Goal: Information Seeking & Learning: Learn about a topic

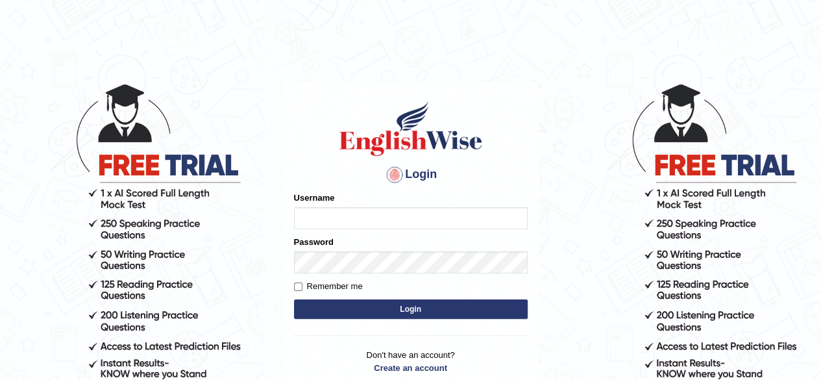
click at [391, 220] on input "Username" at bounding box center [411, 218] width 234 height 22
type input "Nayankumar123"
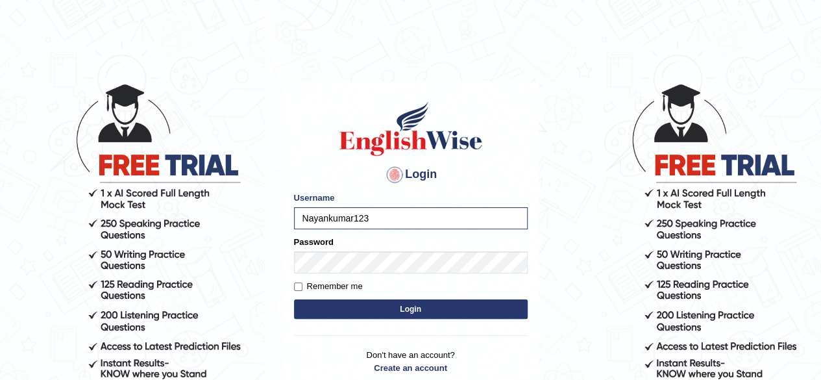
click at [396, 313] on button "Login" at bounding box center [411, 308] width 234 height 19
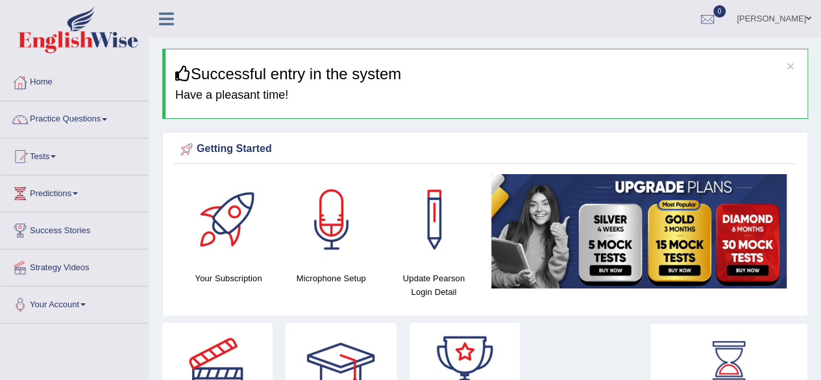
click at [802, 16] on link "[PERSON_NAME]" at bounding box center [774, 17] width 94 height 34
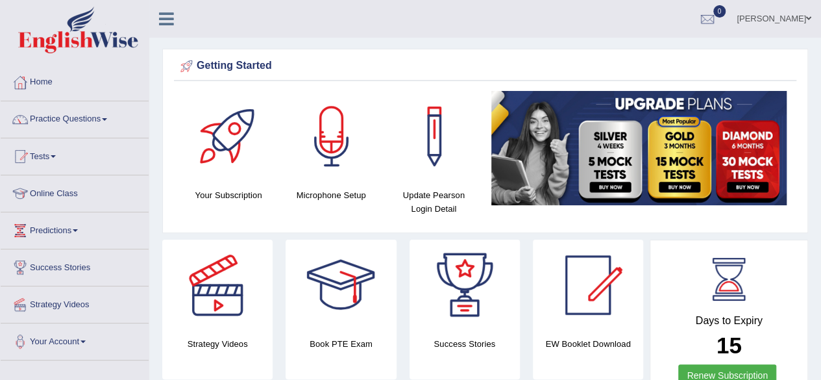
click at [66, 193] on link "Online Class" at bounding box center [75, 191] width 148 height 32
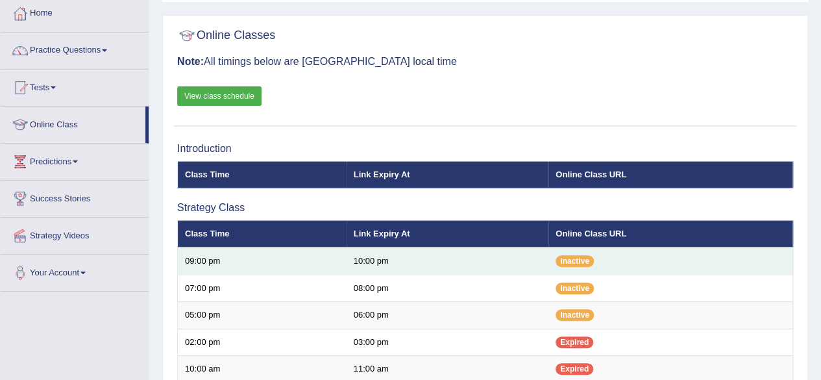
scroll to position [68, 0]
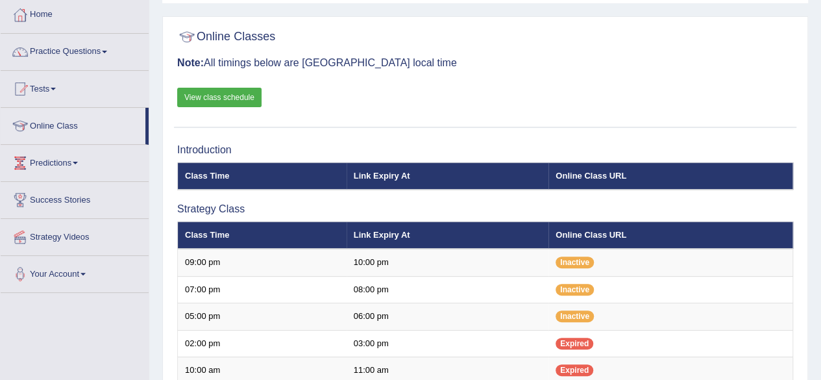
click at [240, 97] on link "View class schedule" at bounding box center [219, 97] width 84 height 19
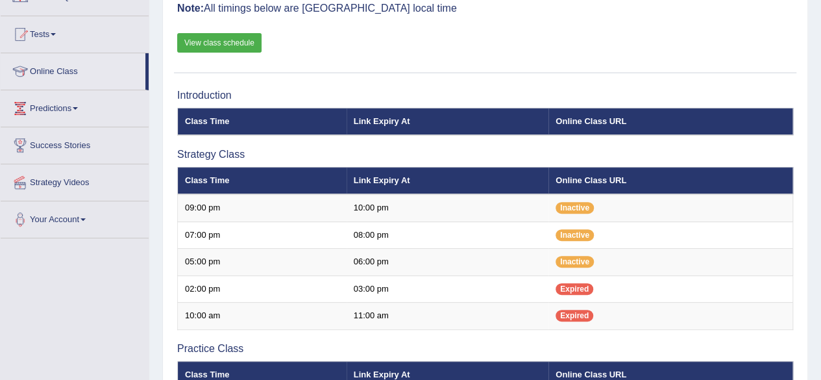
scroll to position [121, 0]
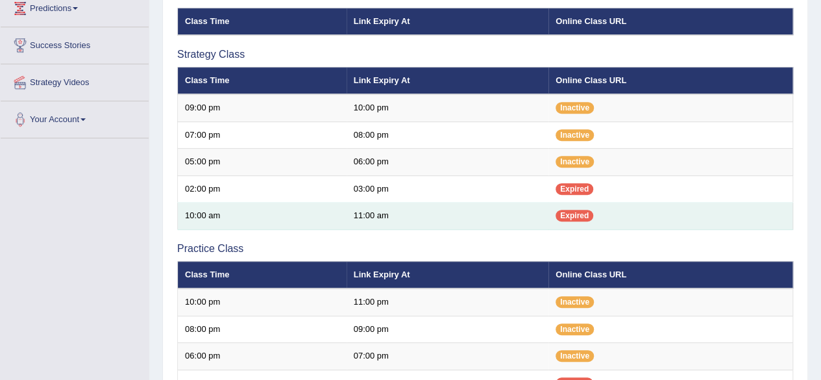
scroll to position [213, 0]
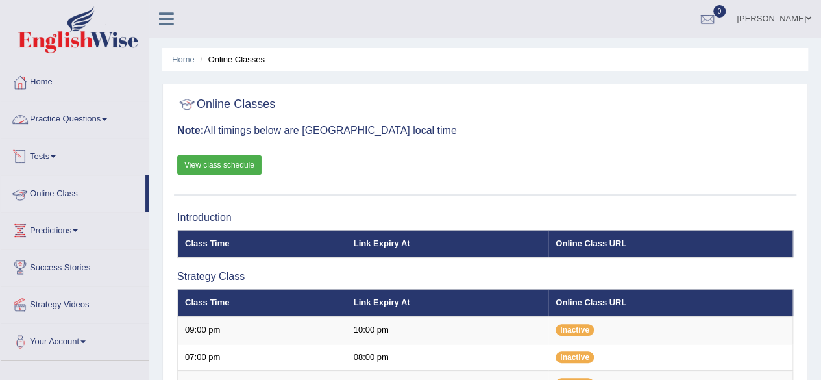
click at [86, 123] on link "Practice Questions" at bounding box center [75, 117] width 148 height 32
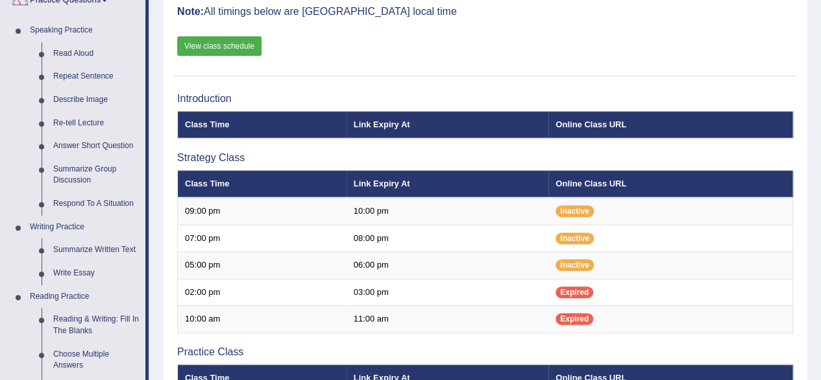
scroll to position [119, 0]
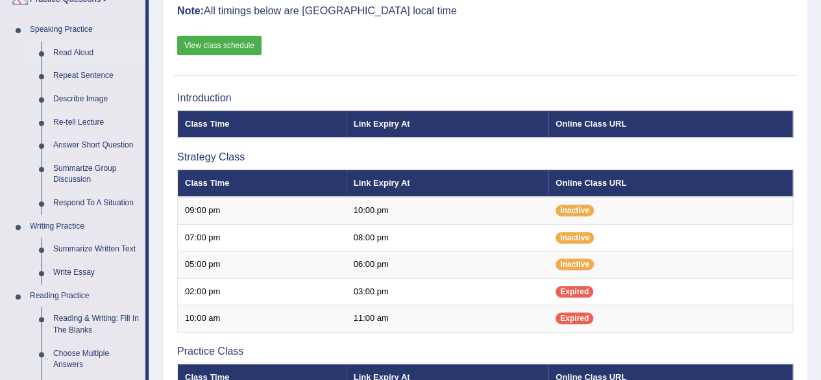
click at [75, 54] on link "Read Aloud" at bounding box center [96, 53] width 98 height 23
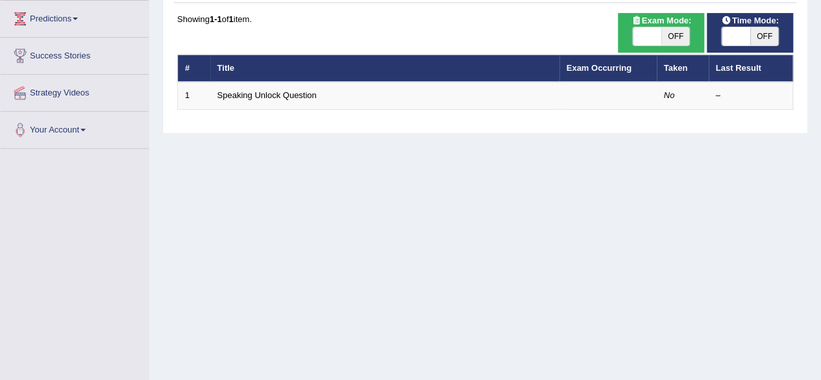
scroll to position [153, 0]
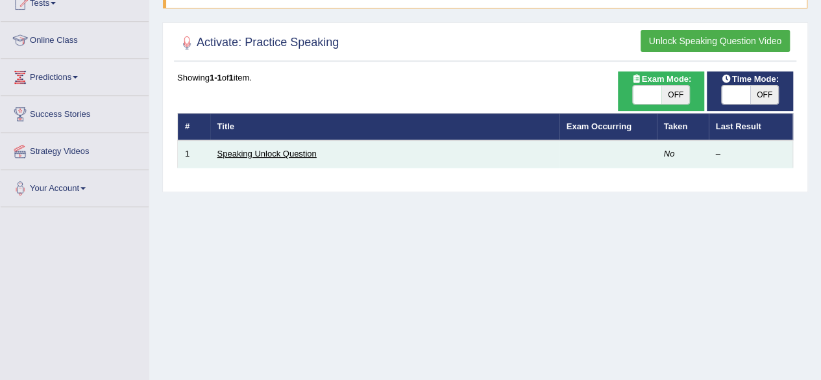
click at [289, 155] on link "Speaking Unlock Question" at bounding box center [266, 154] width 99 height 10
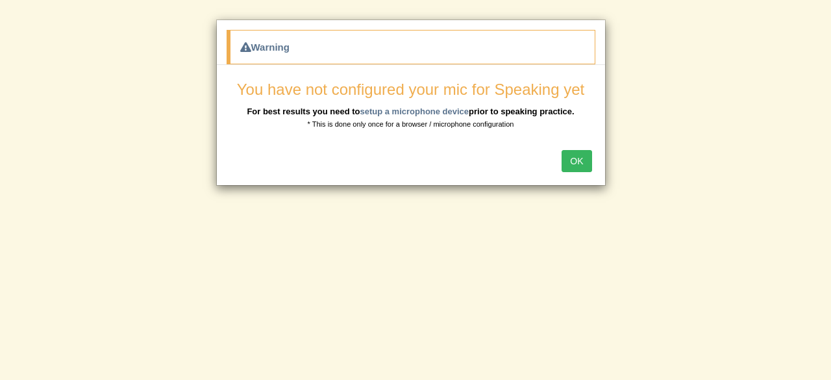
click at [579, 161] on button "OK" at bounding box center [576, 161] width 30 height 22
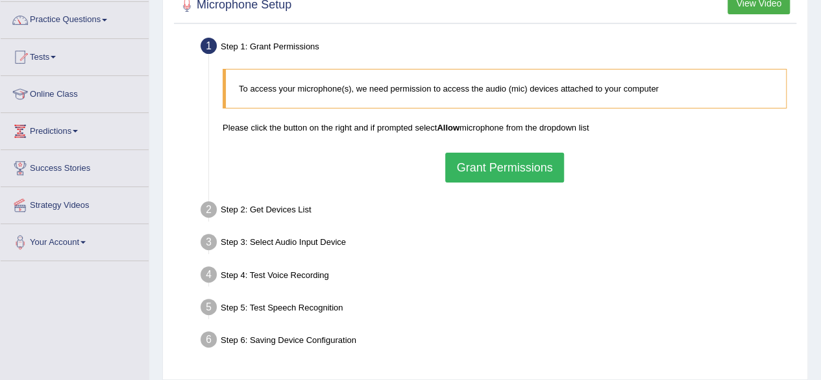
scroll to position [89, 0]
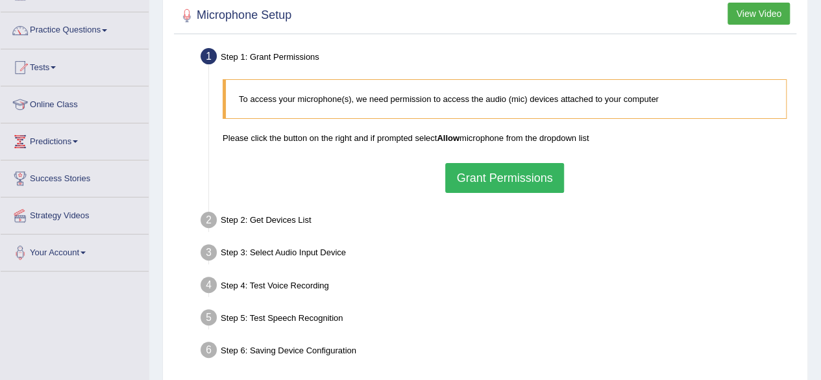
click at [510, 180] on button "Grant Permissions" at bounding box center [504, 178] width 118 height 30
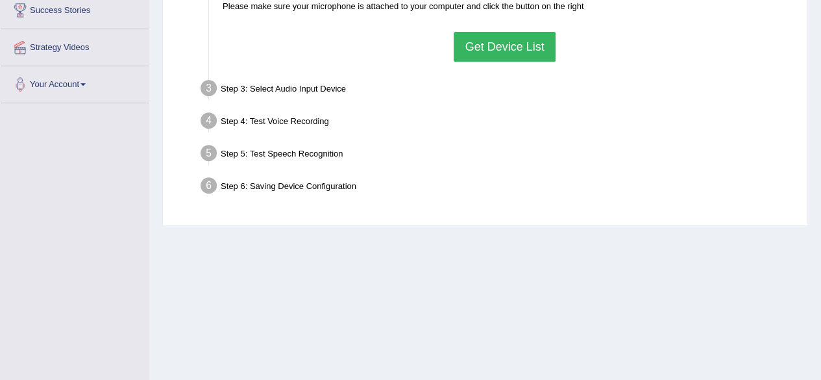
scroll to position [0, 0]
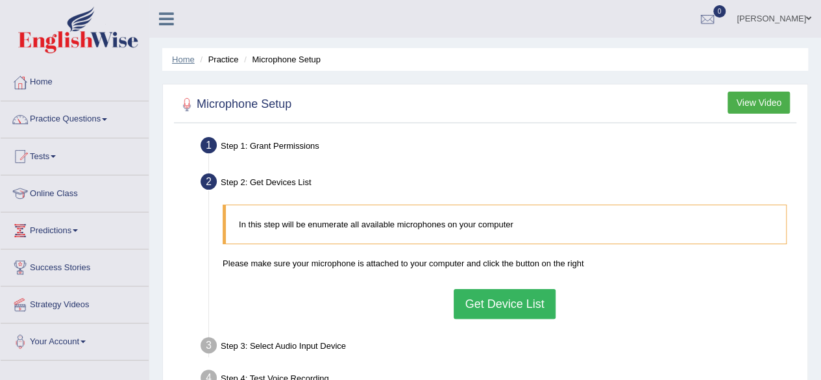
click at [182, 58] on link "Home" at bounding box center [183, 60] width 23 height 10
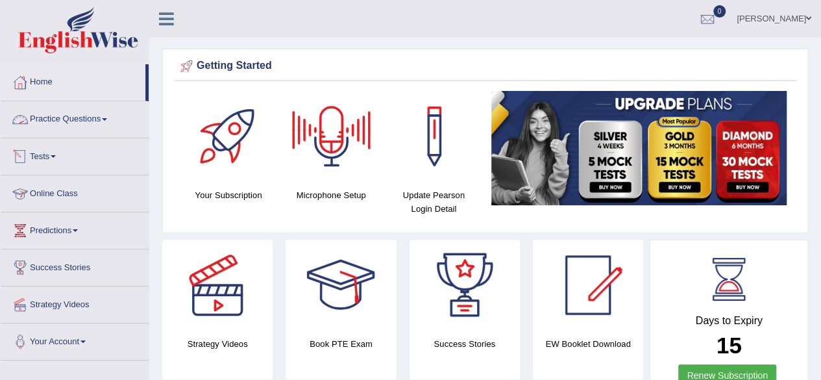
click at [103, 119] on link "Practice Questions" at bounding box center [75, 117] width 148 height 32
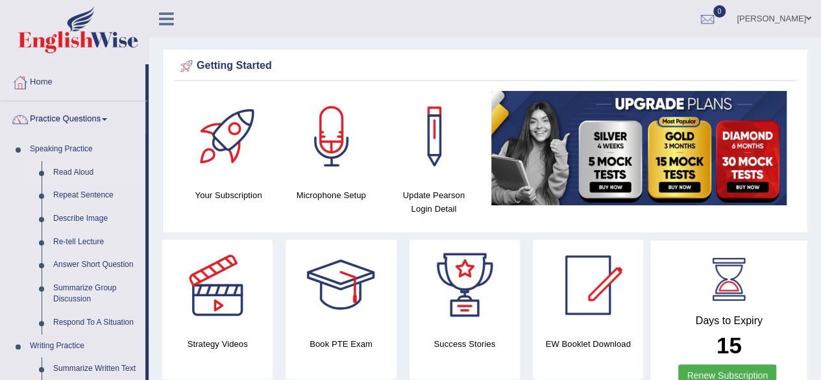
click at [82, 171] on link "Read Aloud" at bounding box center [96, 172] width 98 height 23
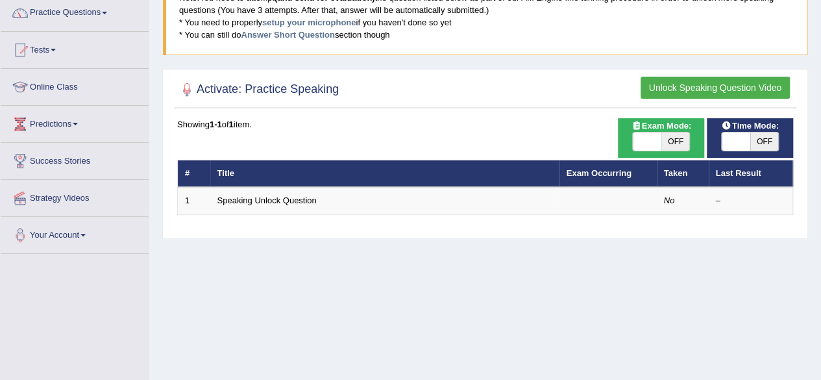
scroll to position [108, 0]
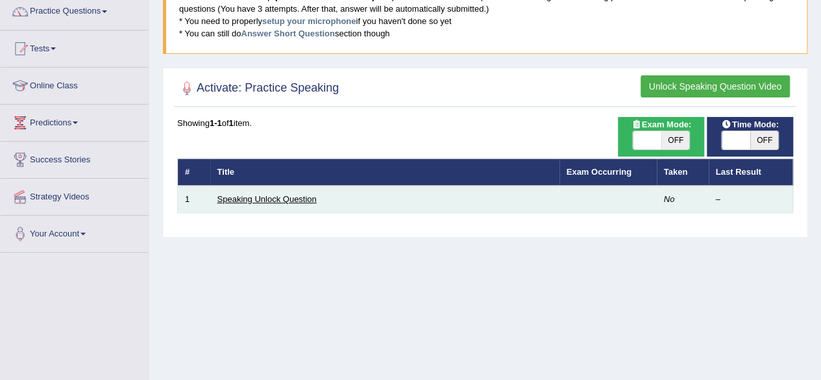
click at [271, 196] on link "Speaking Unlock Question" at bounding box center [266, 199] width 99 height 10
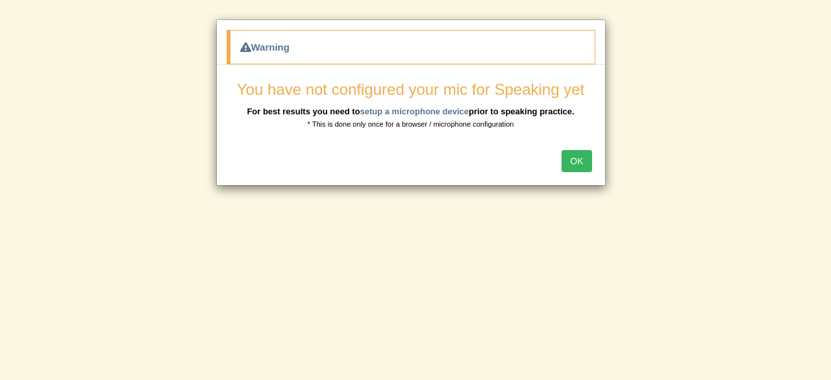
click at [575, 163] on button "OK" at bounding box center [576, 161] width 30 height 22
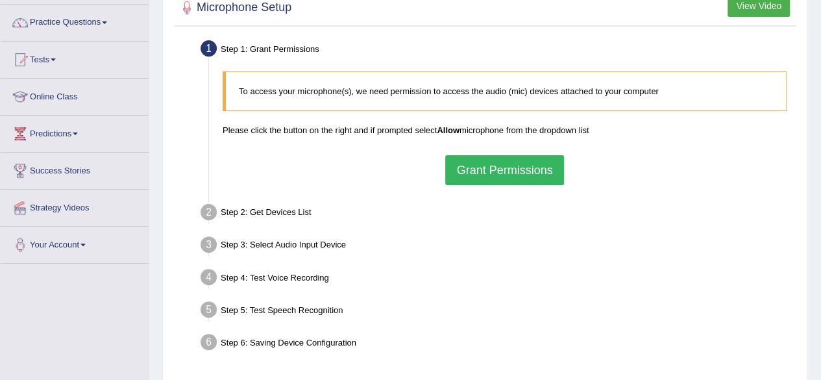
scroll to position [97, 0]
click at [512, 173] on button "Grant Permissions" at bounding box center [504, 169] width 118 height 30
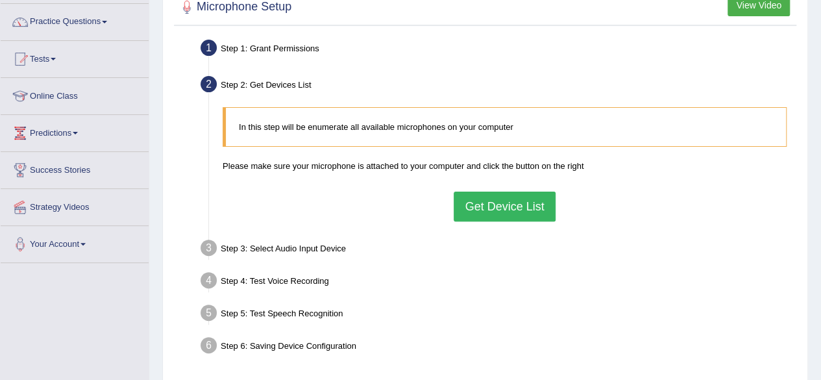
scroll to position [160, 0]
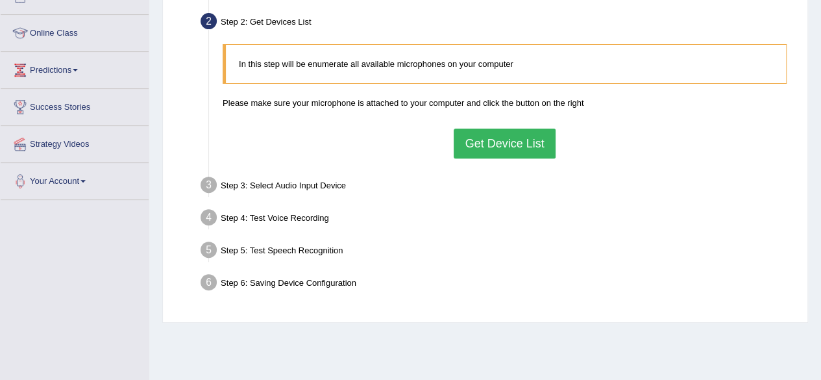
click at [504, 138] on button "Get Device List" at bounding box center [504, 144] width 101 height 30
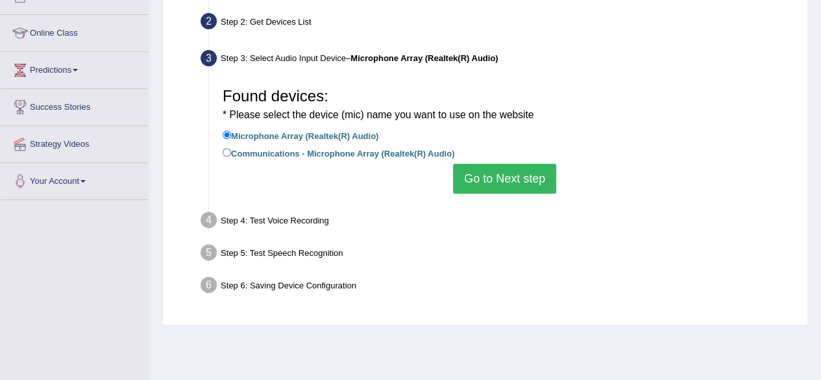
click at [521, 176] on button "Go to Next step" at bounding box center [504, 179] width 103 height 30
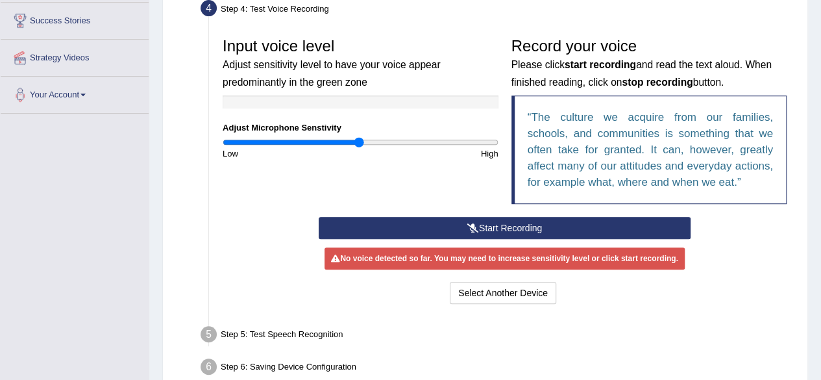
scroll to position [269, 0]
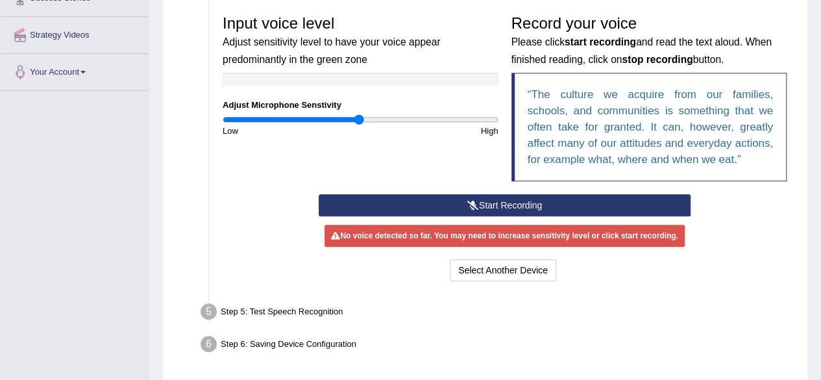
click at [521, 203] on button "Start Recording" at bounding box center [505, 205] width 372 height 22
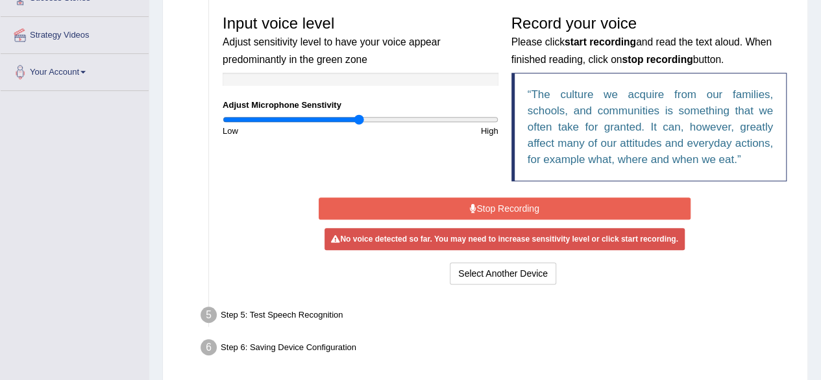
click at [521, 203] on button "Stop Recording" at bounding box center [505, 208] width 372 height 22
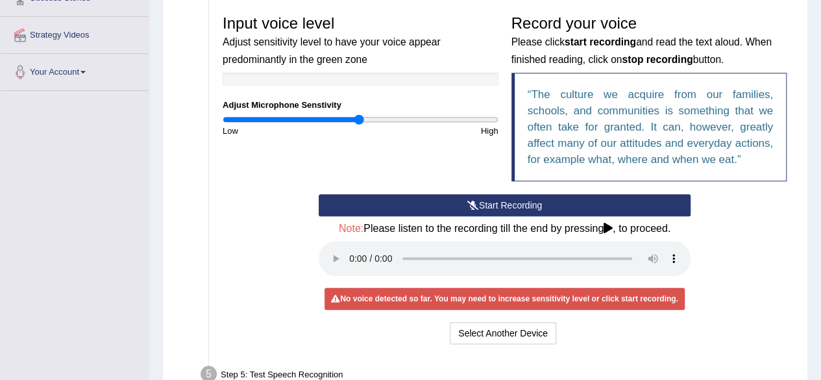
click at [482, 202] on button "Start Recording" at bounding box center [505, 205] width 372 height 22
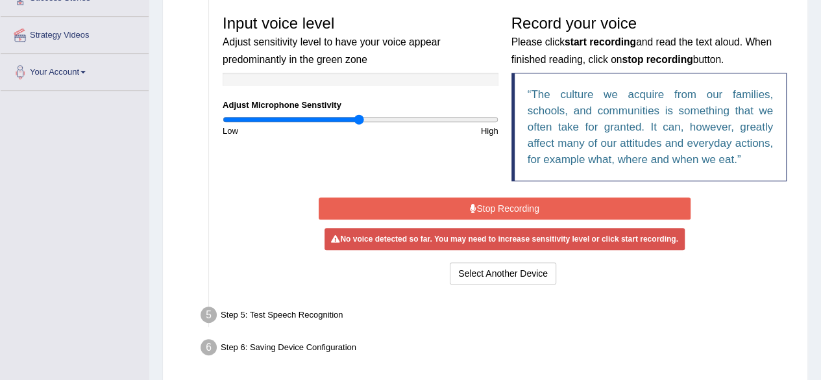
click at [482, 202] on button "Stop Recording" at bounding box center [505, 208] width 372 height 22
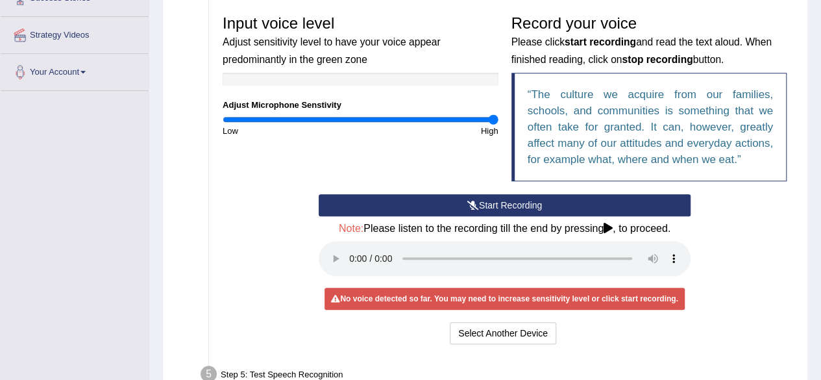
click at [493, 119] on input "range" at bounding box center [361, 119] width 276 height 10
click at [454, 119] on input "range" at bounding box center [361, 119] width 276 height 10
type input "1.6"
click at [438, 119] on input "range" at bounding box center [361, 119] width 276 height 10
click at [498, 199] on button "Start Recording" at bounding box center [505, 205] width 372 height 22
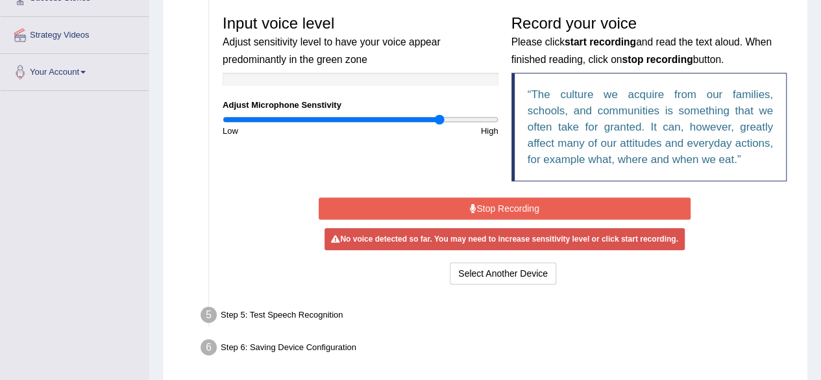
click at [498, 199] on button "Stop Recording" at bounding box center [505, 208] width 372 height 22
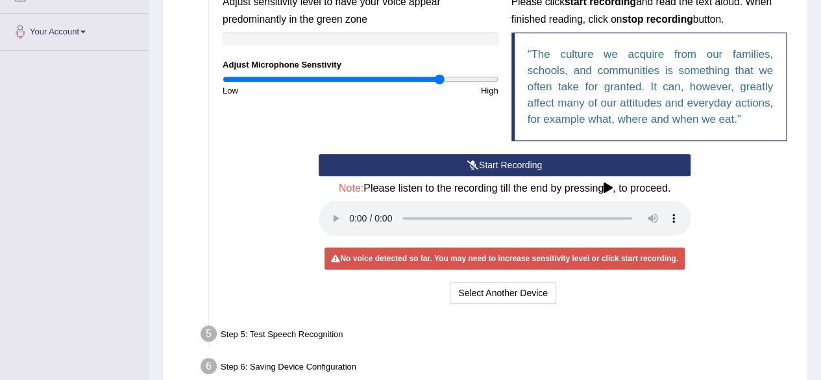
scroll to position [309, 0]
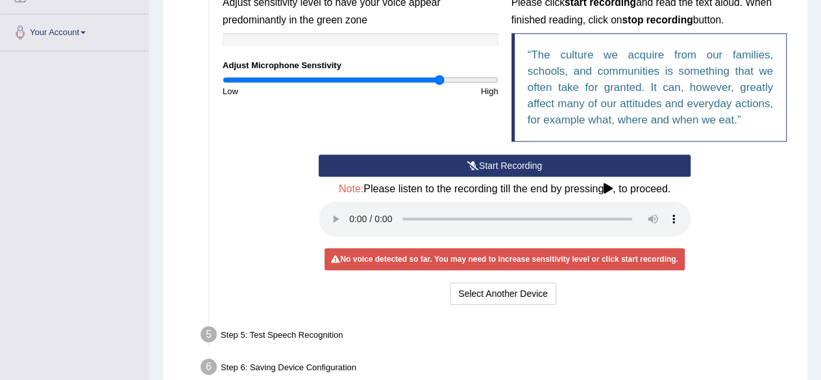
click at [447, 160] on button "Start Recording" at bounding box center [505, 165] width 372 height 22
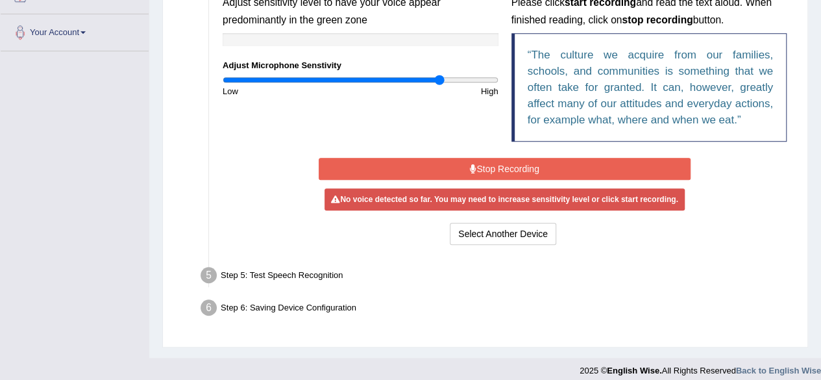
click at [447, 160] on button "Stop Recording" at bounding box center [505, 169] width 372 height 22
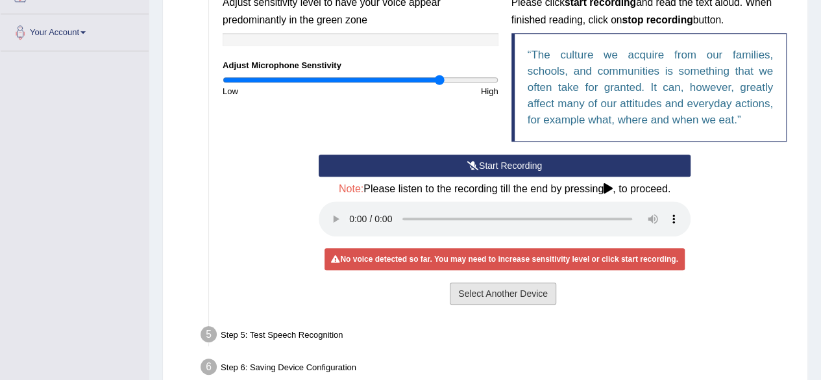
click at [479, 286] on button "Select Another Device" at bounding box center [503, 293] width 106 height 22
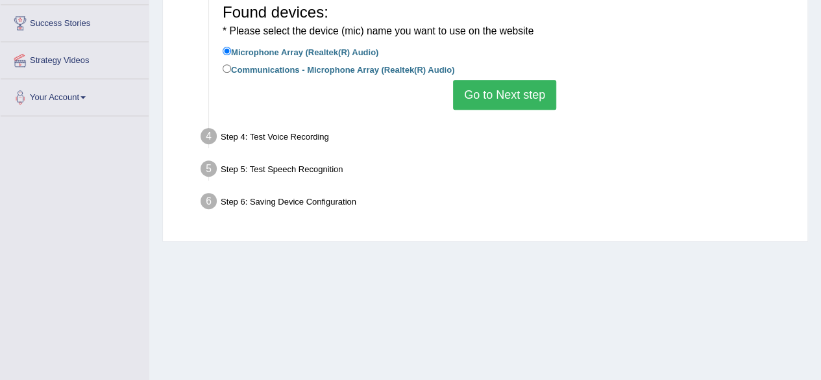
scroll to position [239, 0]
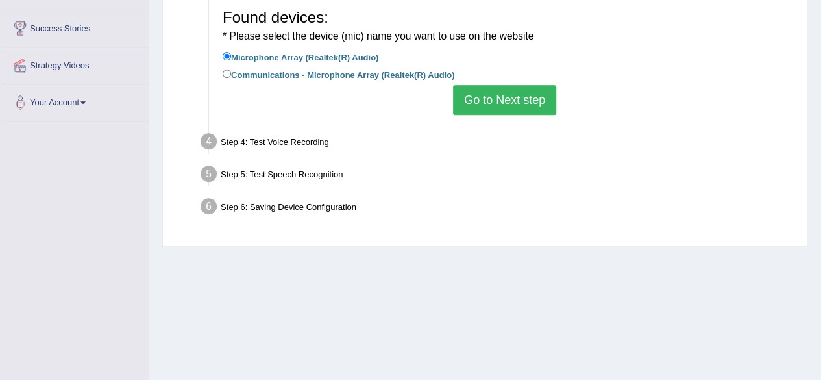
click at [306, 74] on label "Communications - Microphone Array (Realtek(R) Audio)" at bounding box center [339, 74] width 232 height 14
click at [231, 74] on input "Communications - Microphone Array (Realtek(R) Audio)" at bounding box center [227, 73] width 8 height 8
radio input "true"
click at [509, 95] on button "Go to Next step" at bounding box center [504, 100] width 103 height 30
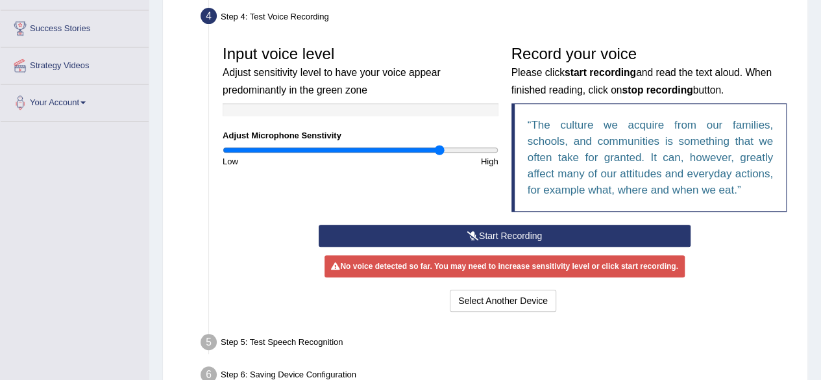
click at [502, 229] on button "Start Recording" at bounding box center [505, 236] width 372 height 22
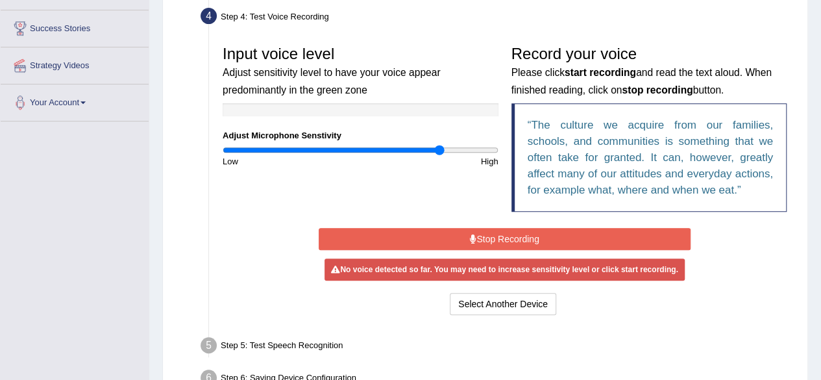
click at [502, 229] on button "Stop Recording" at bounding box center [505, 239] width 372 height 22
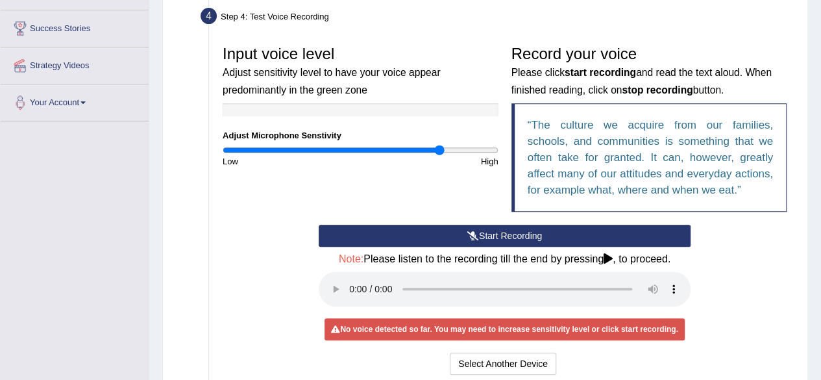
scroll to position [318, 0]
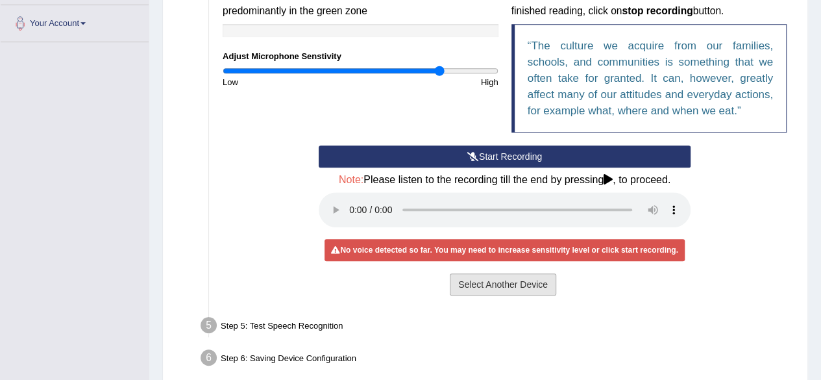
click at [522, 284] on button "Select Another Device" at bounding box center [503, 284] width 106 height 22
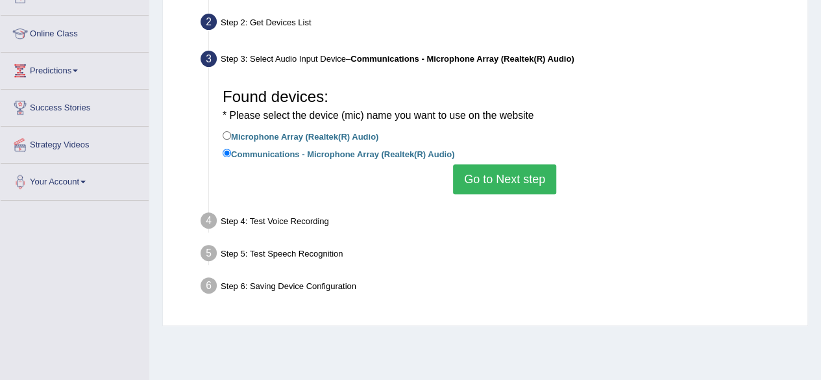
scroll to position [149, 0]
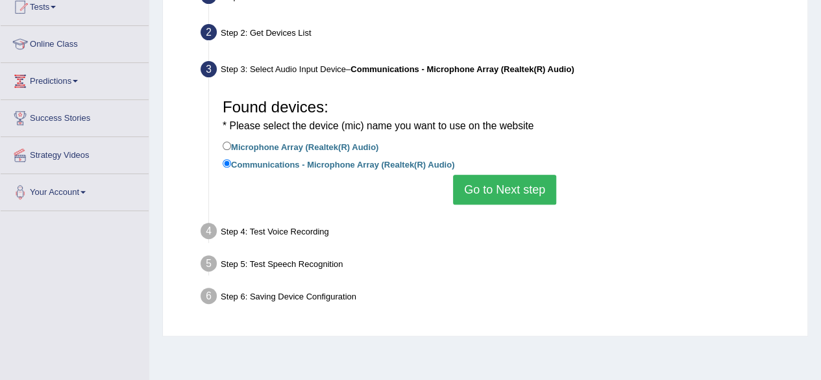
click at [252, 144] on label "Microphone Array (Realtek(R) Audio)" at bounding box center [301, 146] width 156 height 14
click at [231, 144] on input "Microphone Array (Realtek(R) Audio)" at bounding box center [227, 146] width 8 height 8
radio input "true"
click at [524, 190] on button "Go to Next step" at bounding box center [504, 190] width 103 height 30
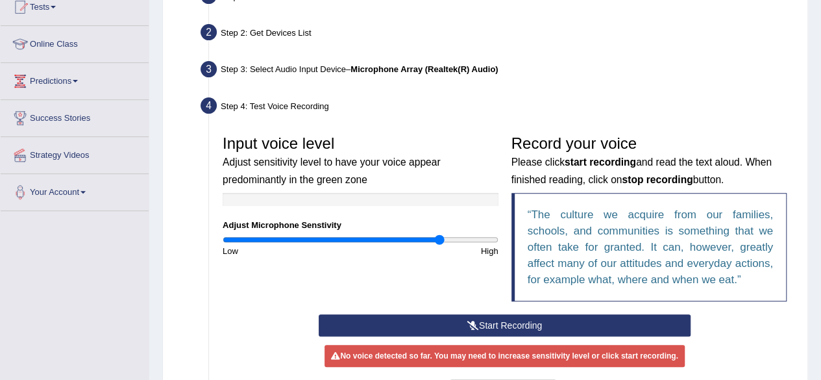
scroll to position [314, 0]
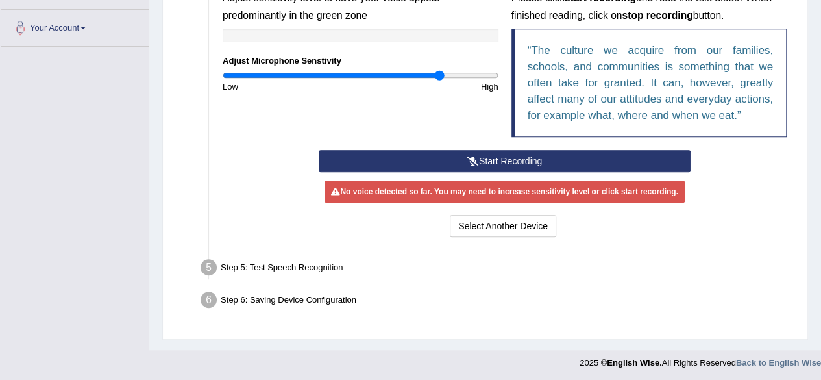
click at [489, 163] on button "Start Recording" at bounding box center [505, 161] width 372 height 22
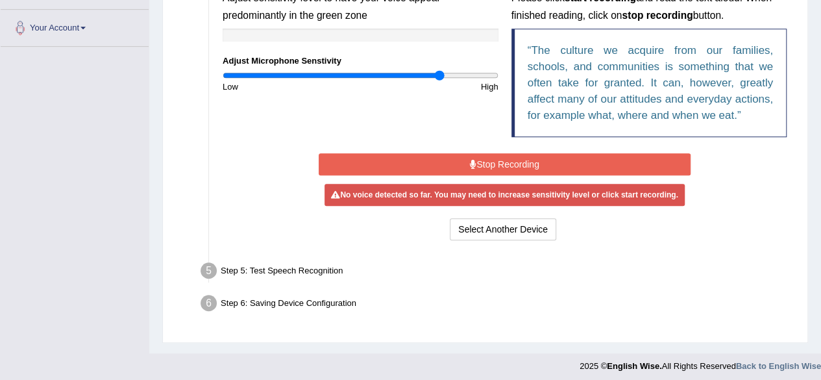
click at [489, 163] on button "Stop Recording" at bounding box center [505, 164] width 372 height 22
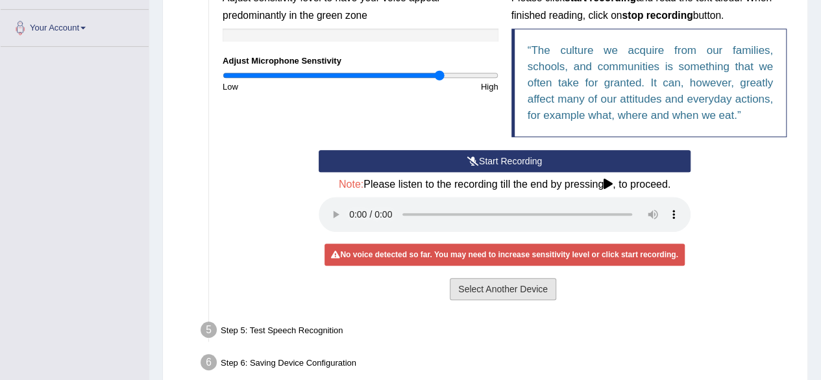
click at [496, 289] on button "Select Another Device" at bounding box center [503, 289] width 106 height 22
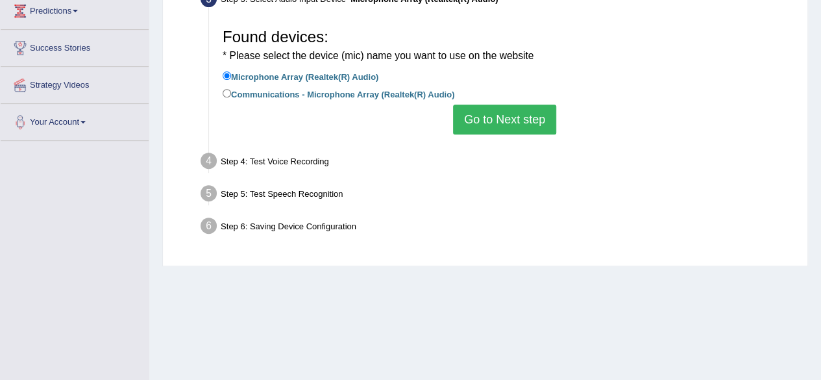
scroll to position [218, 0]
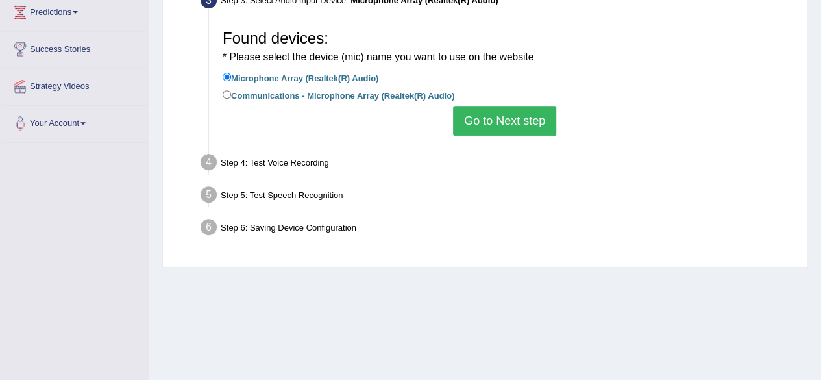
click at [491, 124] on button "Go to Next step" at bounding box center [504, 121] width 103 height 30
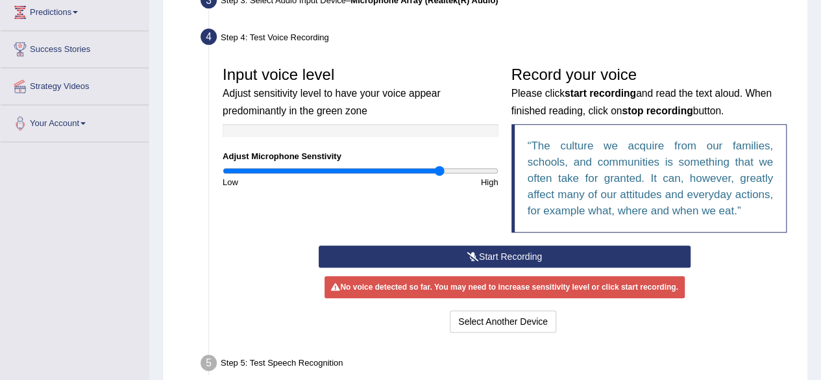
click at [494, 259] on button "Start Recording" at bounding box center [505, 256] width 372 height 22
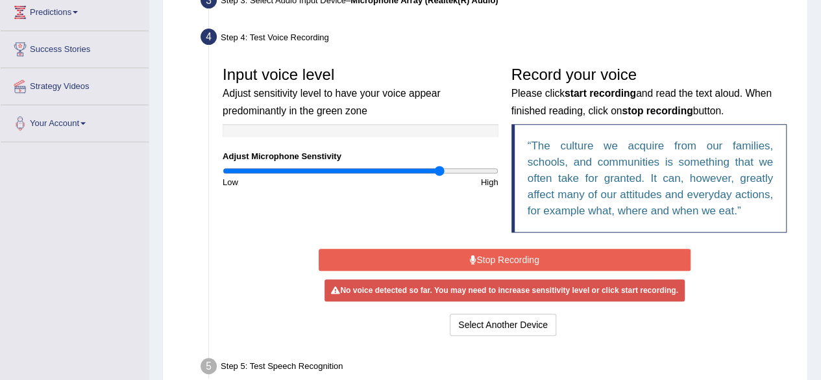
click at [494, 259] on button "Stop Recording" at bounding box center [505, 260] width 372 height 22
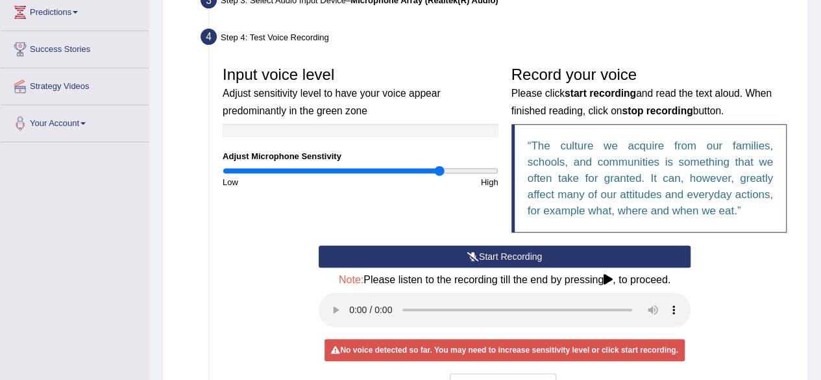
click at [467, 259] on icon at bounding box center [473, 256] width 12 height 9
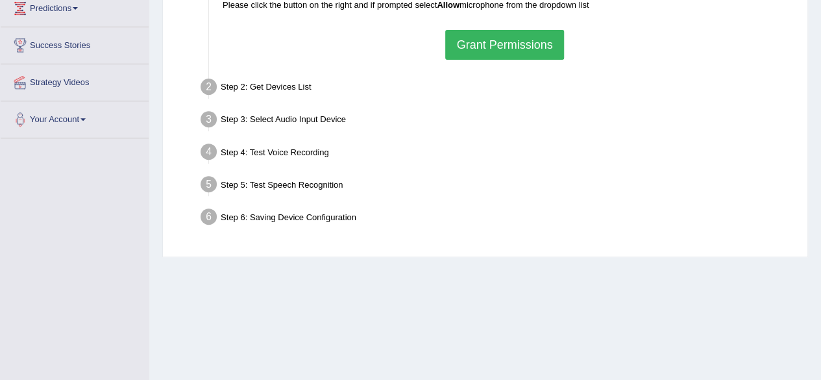
click at [481, 36] on button "Grant Permissions" at bounding box center [504, 45] width 118 height 30
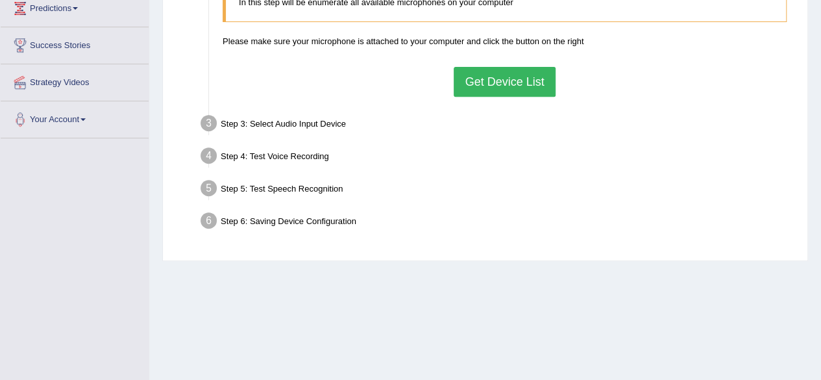
click at [499, 82] on button "Get Device List" at bounding box center [504, 82] width 101 height 30
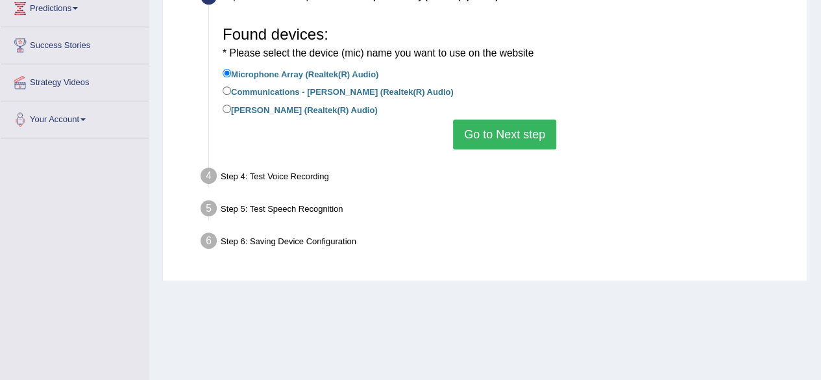
click at [474, 133] on button "Go to Next step" at bounding box center [504, 134] width 103 height 30
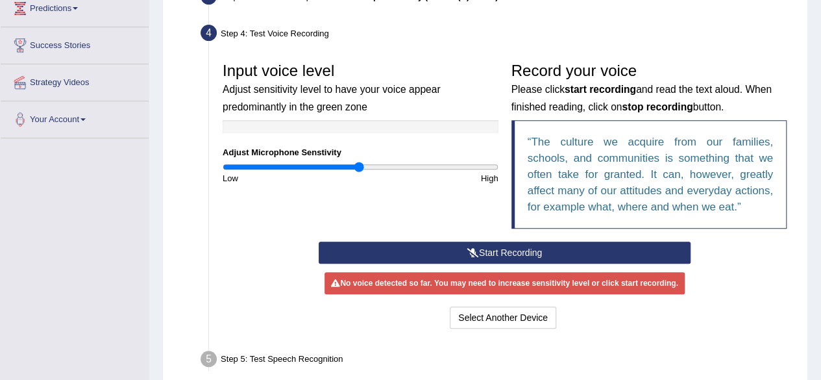
click at [493, 247] on button "Start Recording" at bounding box center [505, 252] width 372 height 22
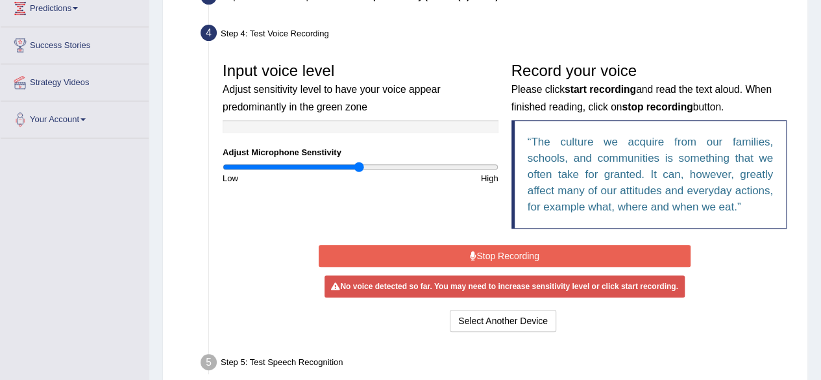
click at [493, 247] on button "Stop Recording" at bounding box center [505, 256] width 372 height 22
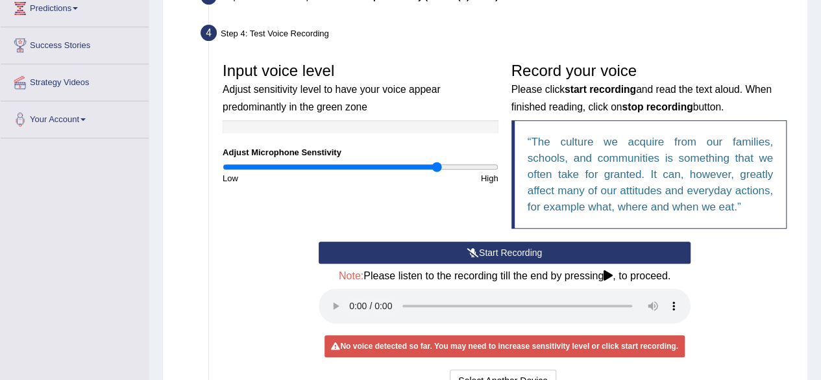
type input "1.58"
click at [437, 166] on input "range" at bounding box center [361, 167] width 276 height 10
click at [458, 249] on button "Start Recording" at bounding box center [505, 252] width 372 height 22
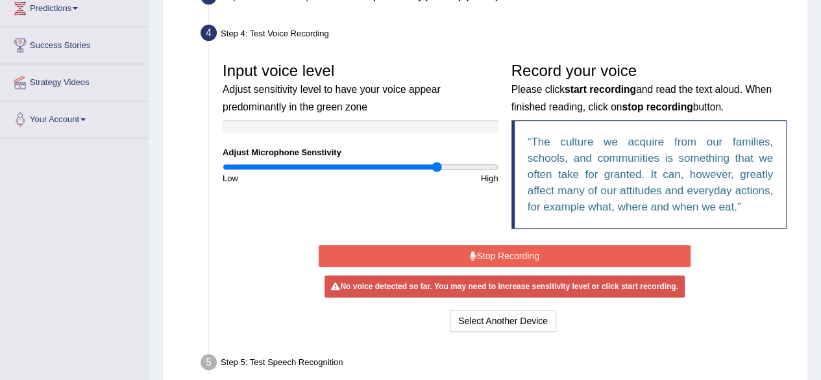
click at [458, 249] on button "Stop Recording" at bounding box center [505, 256] width 372 height 22
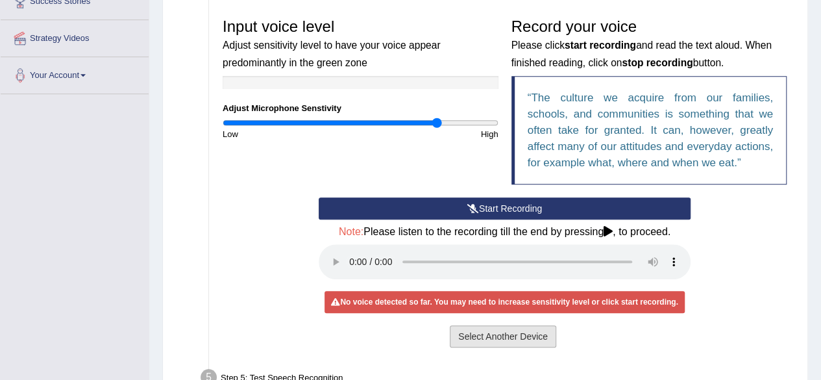
scroll to position [267, 0]
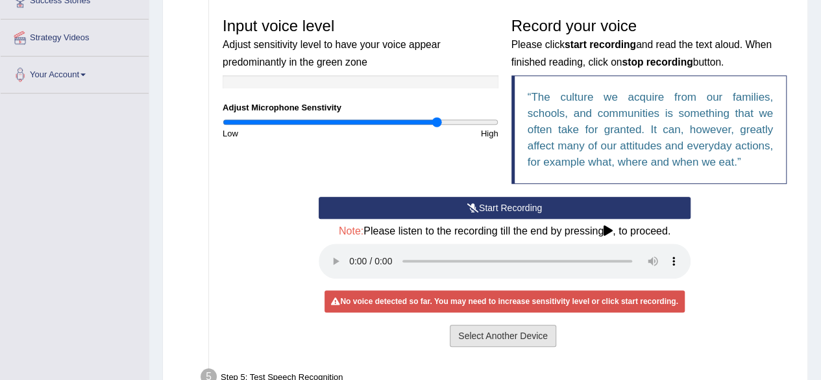
click at [522, 336] on button "Select Another Device" at bounding box center [503, 336] width 106 height 22
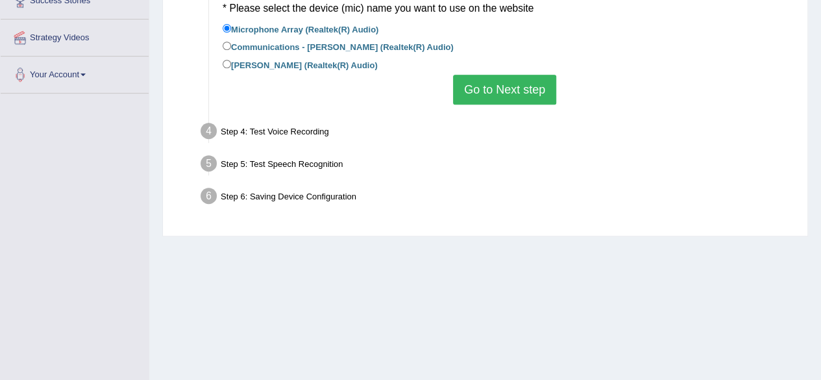
click at [304, 62] on label "[PERSON_NAME] (Realtek(R) Audio)" at bounding box center [300, 64] width 155 height 14
click at [231, 62] on input "[PERSON_NAME] (Realtek(R) Audio)" at bounding box center [227, 64] width 8 height 8
radio input "true"
click at [510, 99] on button "Go to Next step" at bounding box center [504, 90] width 103 height 30
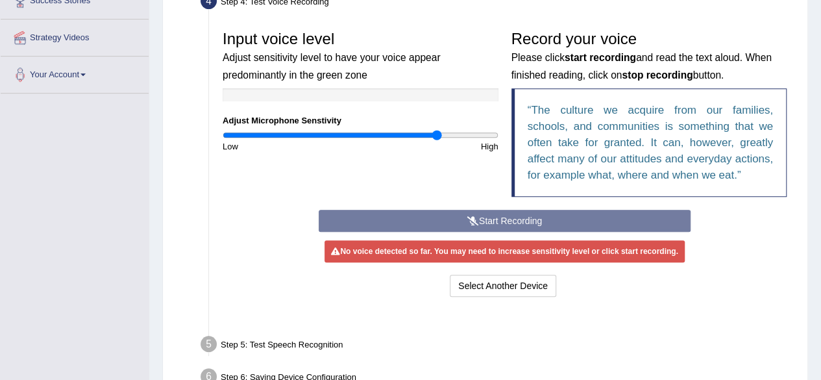
click at [510, 99] on li "Step 4: Test Voice Recording Input voice level Adjust sensitivity level to have…" at bounding box center [498, 156] width 590 height 335
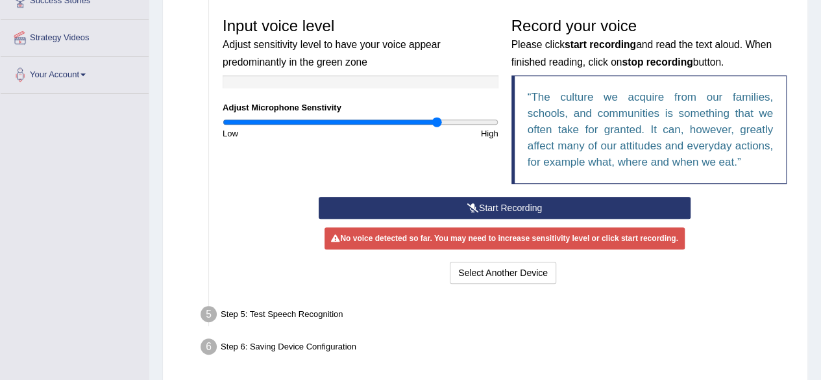
click at [519, 205] on button "Start Recording" at bounding box center [505, 208] width 372 height 22
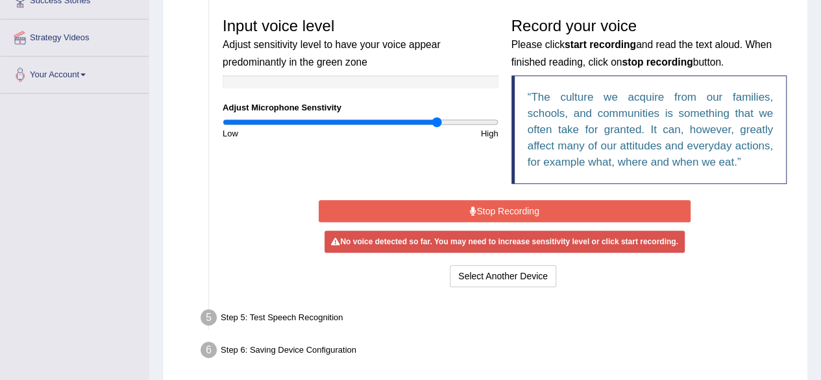
click at [519, 205] on button "Stop Recording" at bounding box center [505, 211] width 372 height 22
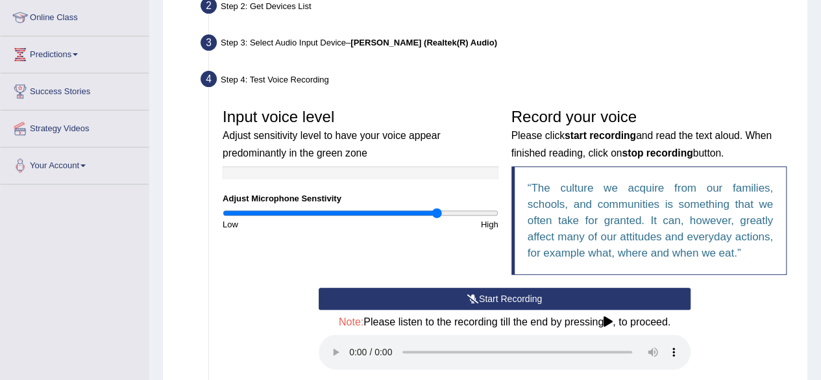
scroll to position [0, 0]
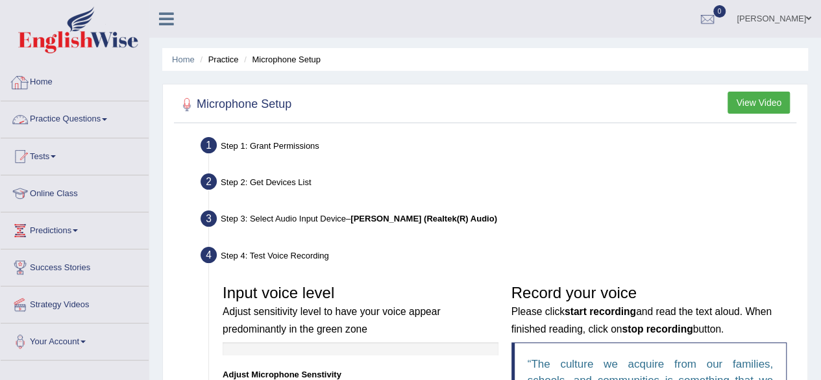
click at [35, 85] on link "Home" at bounding box center [75, 80] width 148 height 32
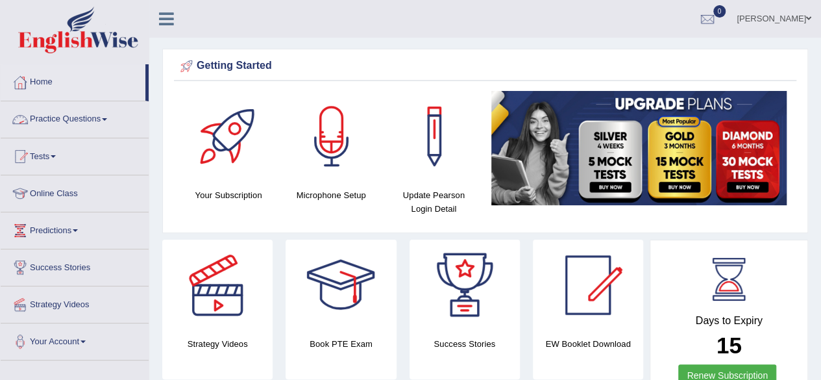
click at [86, 123] on link "Practice Questions" at bounding box center [75, 117] width 148 height 32
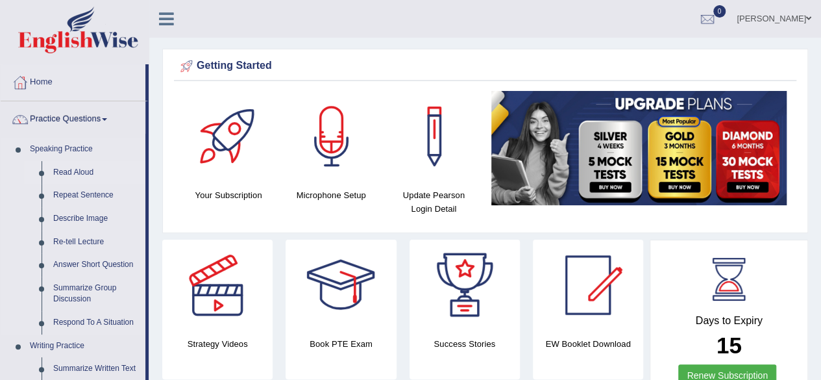
click at [68, 166] on link "Read Aloud" at bounding box center [96, 172] width 98 height 23
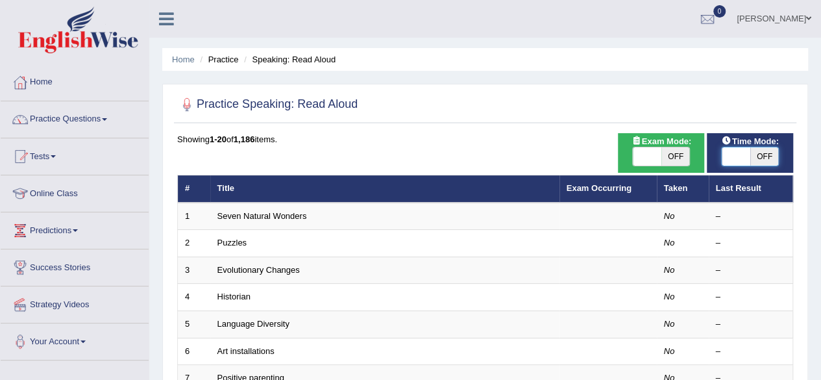
click at [727, 152] on span at bounding box center [736, 156] width 29 height 18
checkbox input "true"
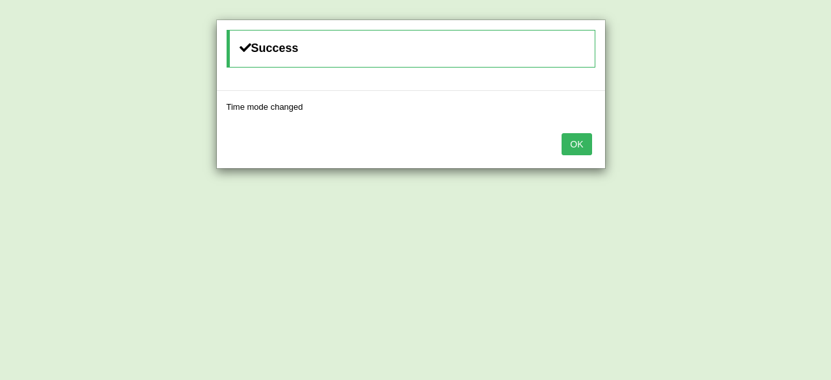
click at [575, 140] on button "OK" at bounding box center [576, 144] width 30 height 22
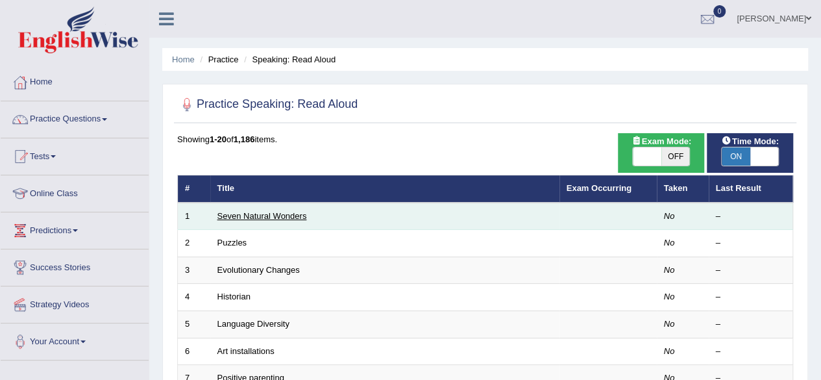
click at [273, 211] on link "Seven Natural Wonders" at bounding box center [262, 216] width 90 height 10
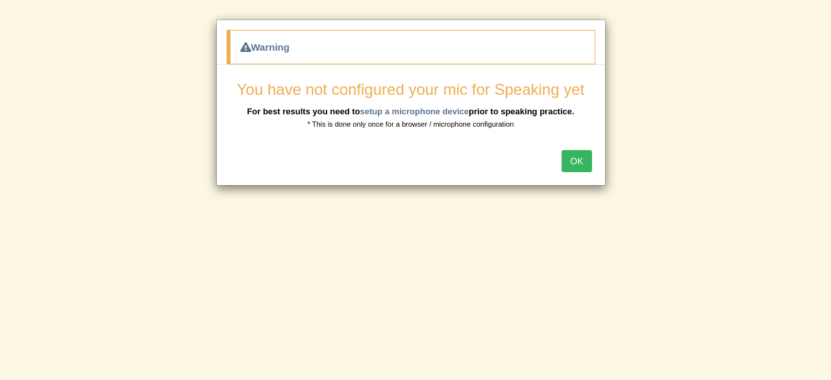
click at [578, 159] on button "OK" at bounding box center [576, 161] width 30 height 22
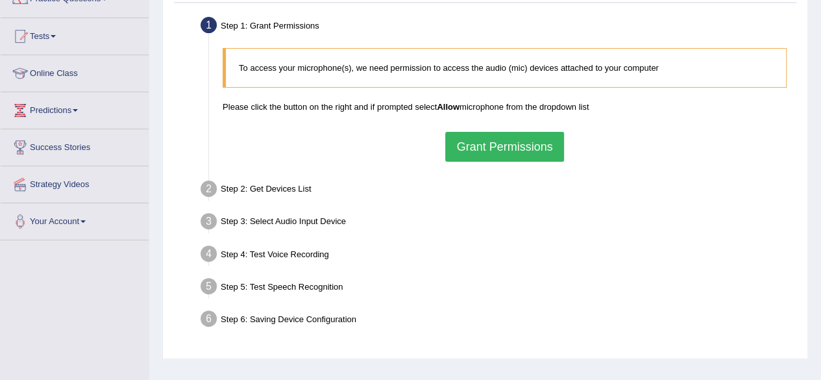
scroll to position [121, 0]
click at [526, 144] on button "Grant Permissions" at bounding box center [504, 146] width 118 height 30
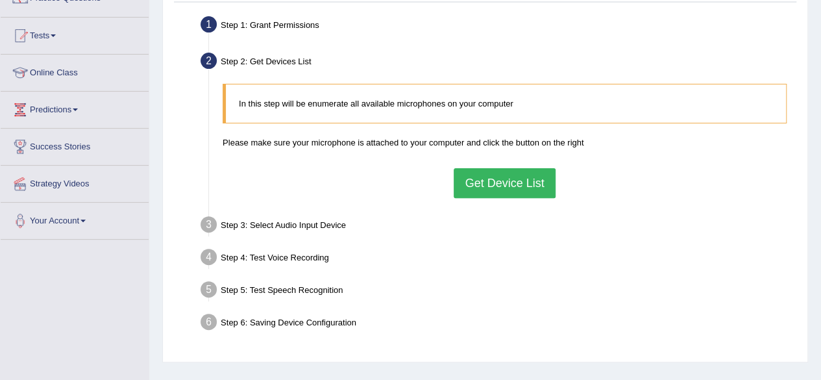
click at [510, 168] on button "Get Device List" at bounding box center [504, 183] width 101 height 30
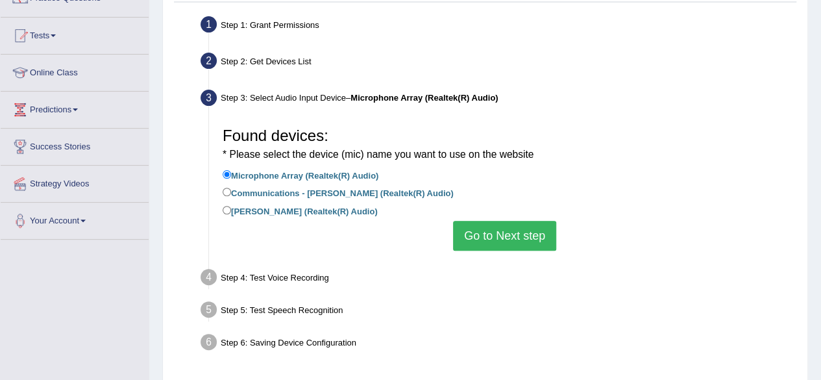
click at [326, 211] on label "Jack Mic (Realtek(R) Audio)" at bounding box center [300, 210] width 155 height 14
click at [231, 211] on input "Jack Mic (Realtek(R) Audio)" at bounding box center [227, 210] width 8 height 8
radio input "true"
click at [480, 238] on button "Go to Next step" at bounding box center [504, 236] width 103 height 30
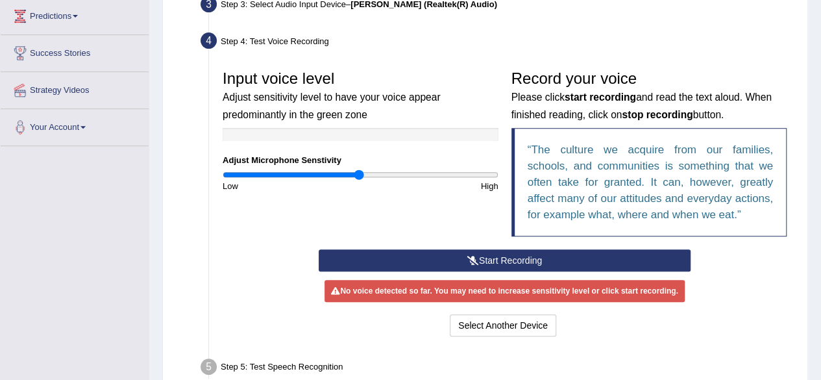
scroll to position [215, 0]
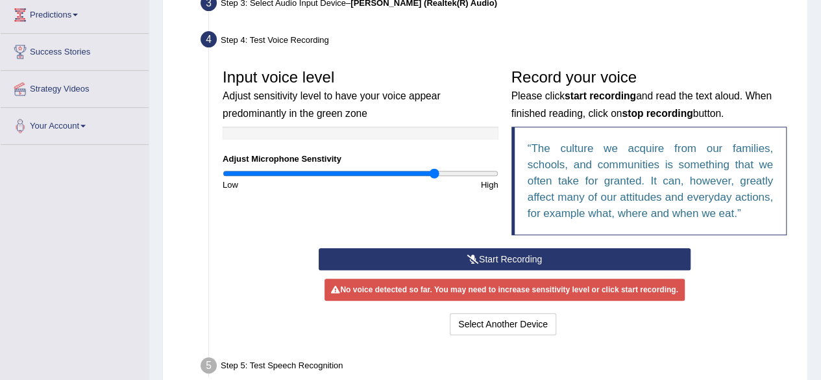
type input "1.56"
click at [434, 171] on input "range" at bounding box center [361, 173] width 276 height 10
click at [499, 262] on button "Start Recording" at bounding box center [505, 259] width 372 height 22
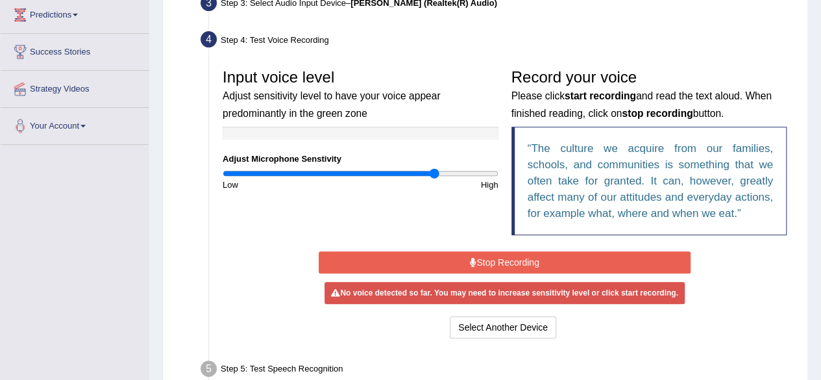
click at [499, 262] on button "Stop Recording" at bounding box center [505, 262] width 372 height 22
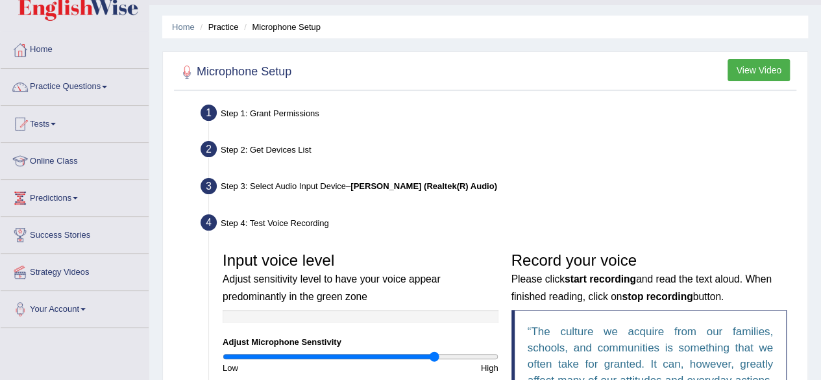
scroll to position [0, 0]
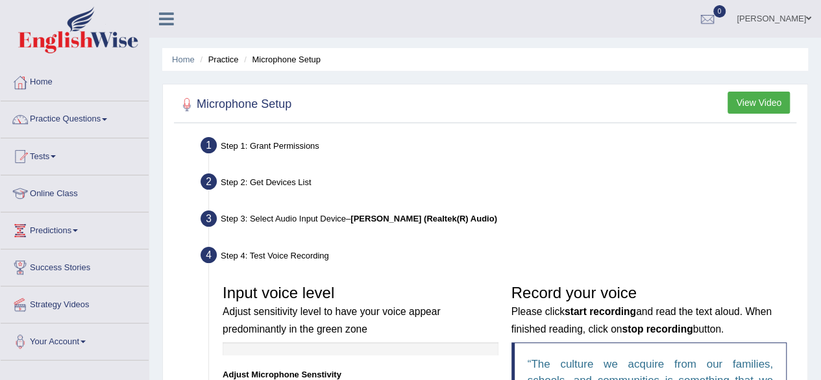
click at [56, 153] on link "Tests" at bounding box center [75, 154] width 148 height 32
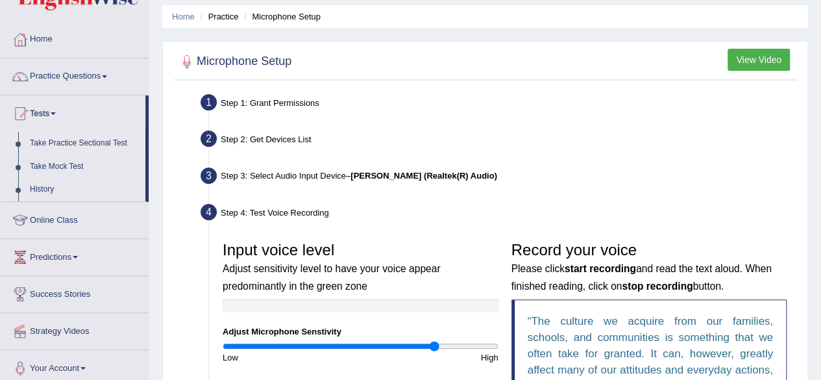
scroll to position [44, 0]
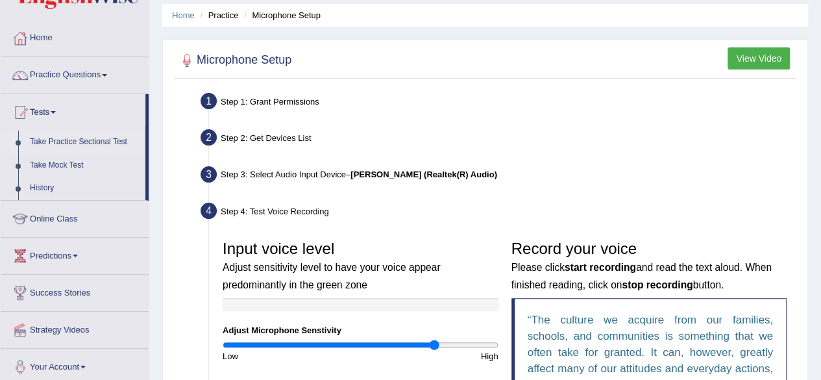
click at [95, 134] on link "Take Practice Sectional Test" at bounding box center [84, 141] width 121 height 23
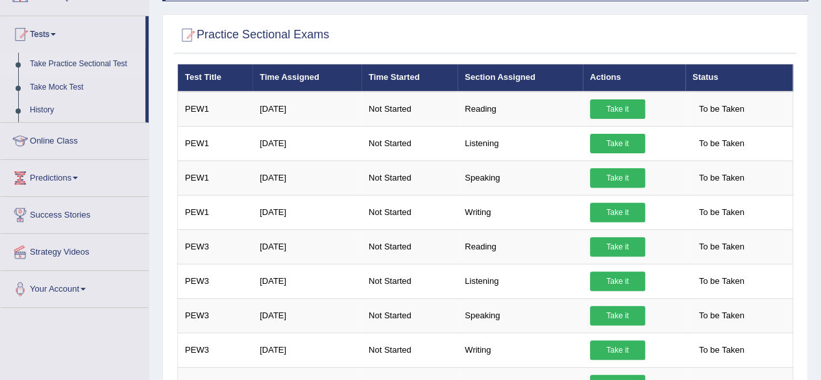
scroll to position [126, 0]
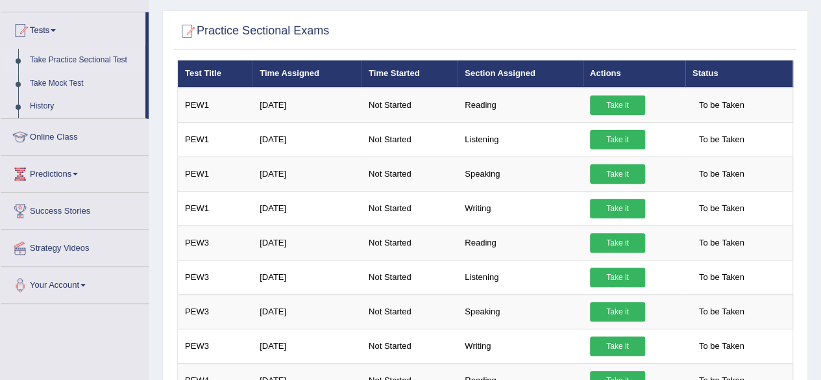
click at [69, 171] on link "Predictions" at bounding box center [75, 172] width 148 height 32
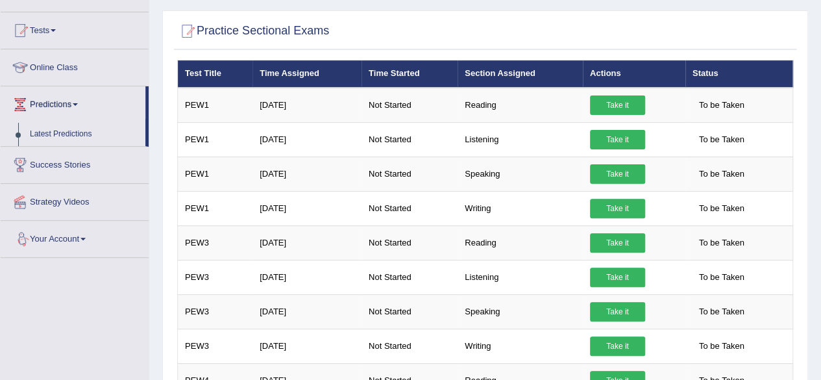
click at [80, 236] on link "Your Account" at bounding box center [75, 237] width 148 height 32
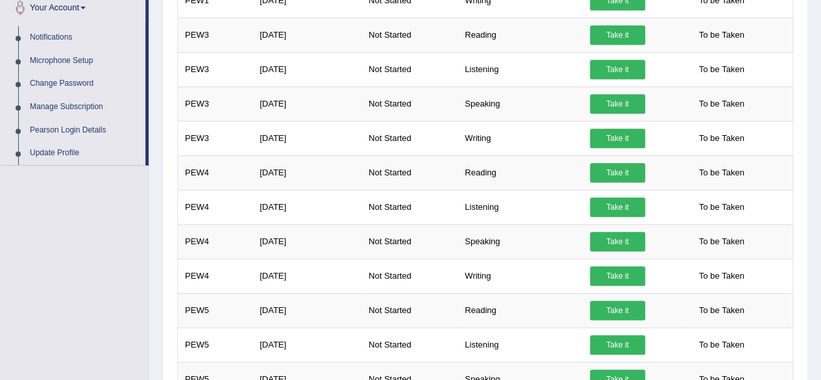
scroll to position [0, 0]
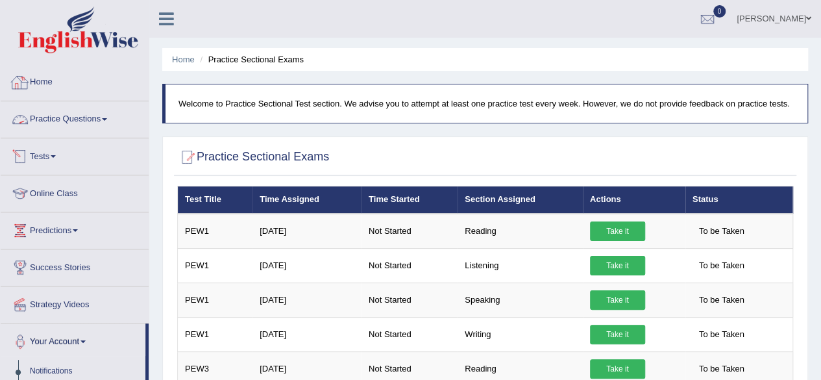
click at [58, 118] on link "Practice Questions" at bounding box center [75, 117] width 148 height 32
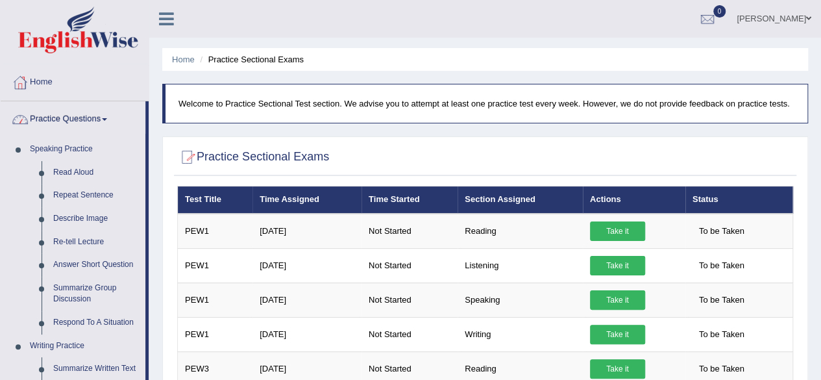
click at [70, 111] on link "Practice Questions" at bounding box center [73, 117] width 145 height 32
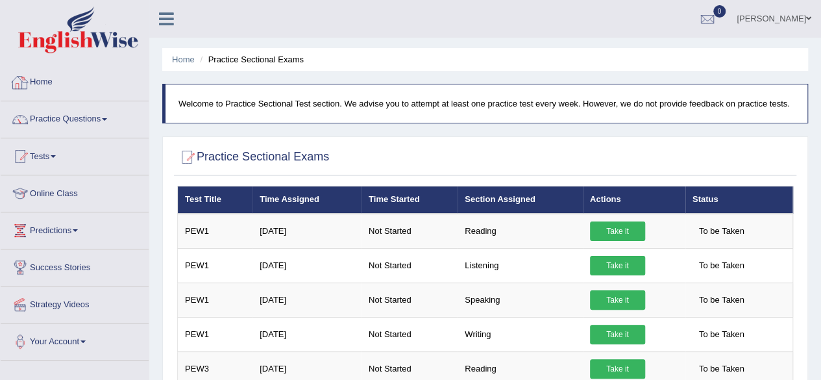
click at [49, 87] on link "Home" at bounding box center [75, 80] width 148 height 32
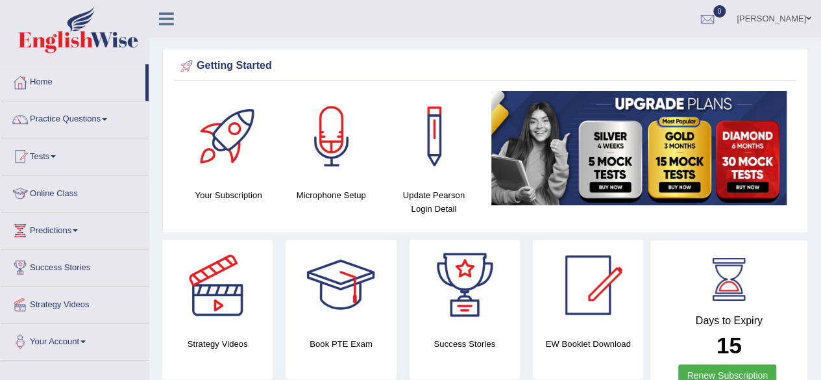
click at [68, 186] on link "Online Class" at bounding box center [75, 191] width 148 height 32
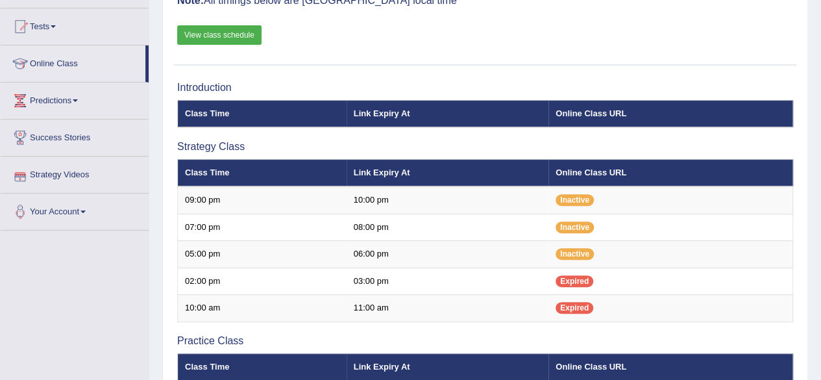
scroll to position [64, 0]
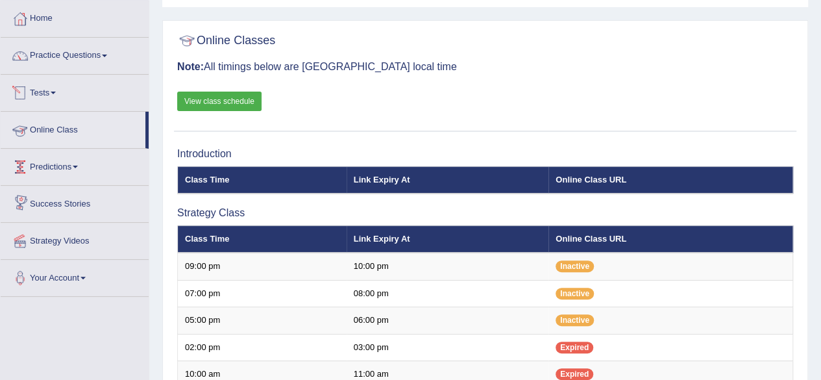
click at [199, 100] on link "View class schedule" at bounding box center [219, 101] width 84 height 19
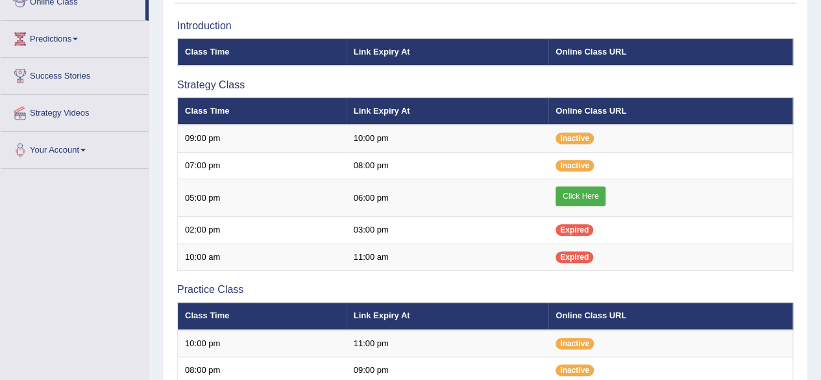
scroll to position [192, 0]
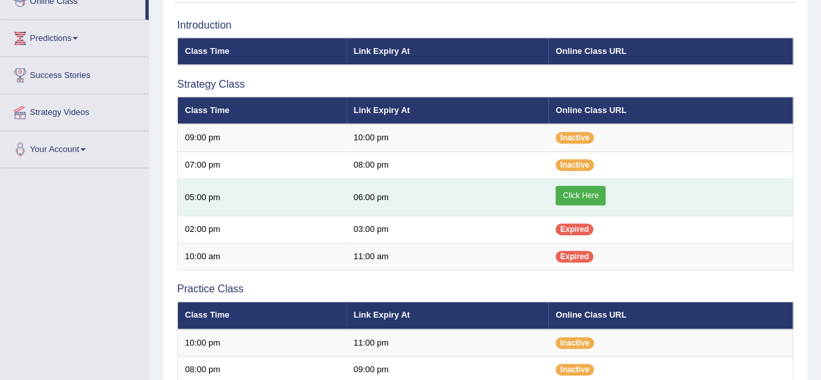
click at [582, 199] on link "Click Here" at bounding box center [581, 195] width 50 height 19
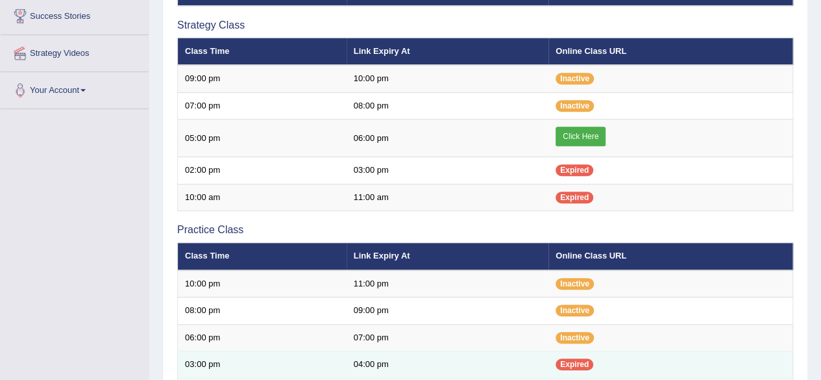
scroll to position [241, 0]
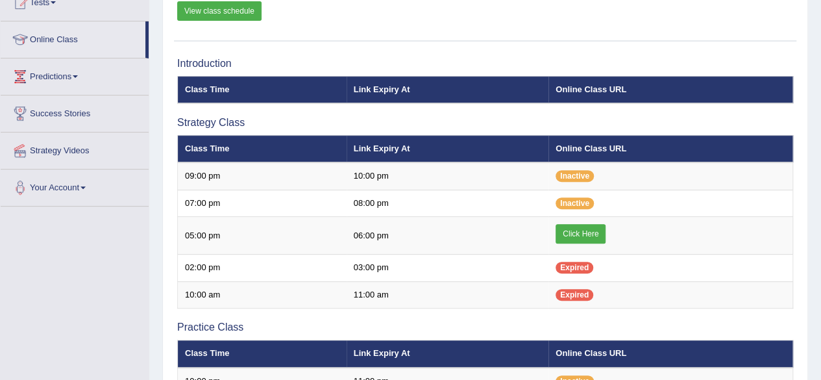
scroll to position [153, 0]
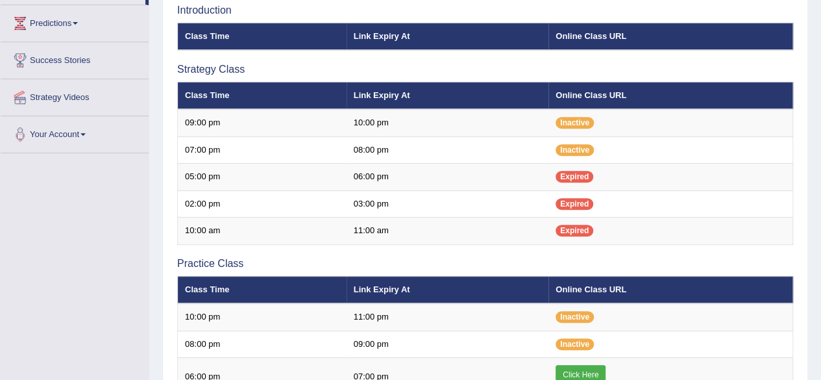
scroll to position [208, 0]
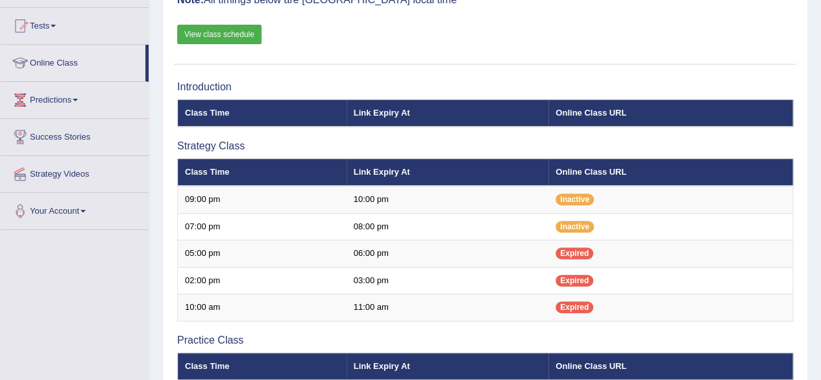
scroll to position [130, 0]
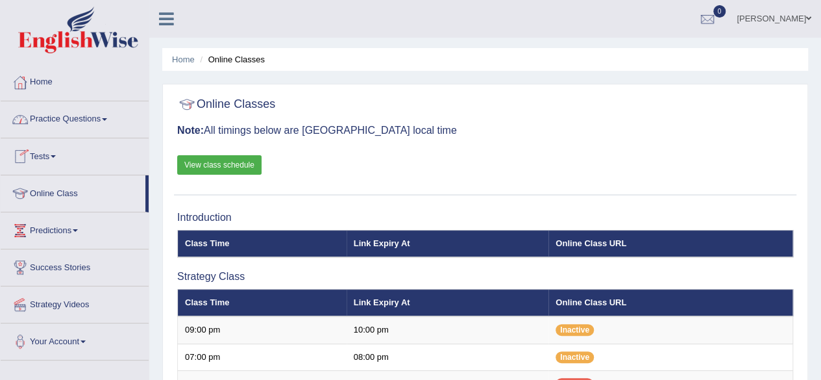
click at [91, 119] on link "Practice Questions" at bounding box center [75, 117] width 148 height 32
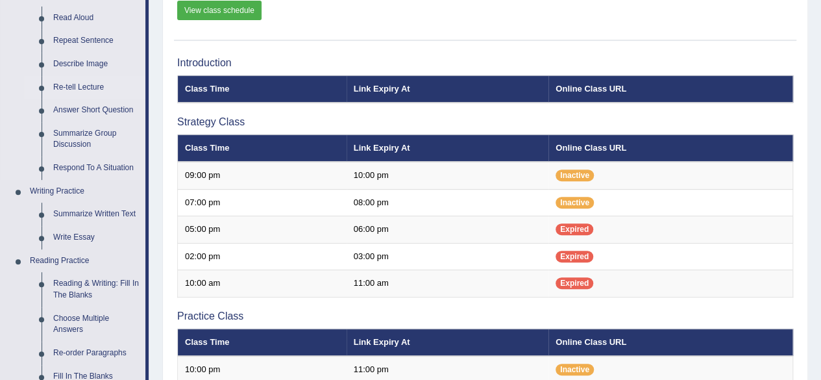
scroll to position [158, 0]
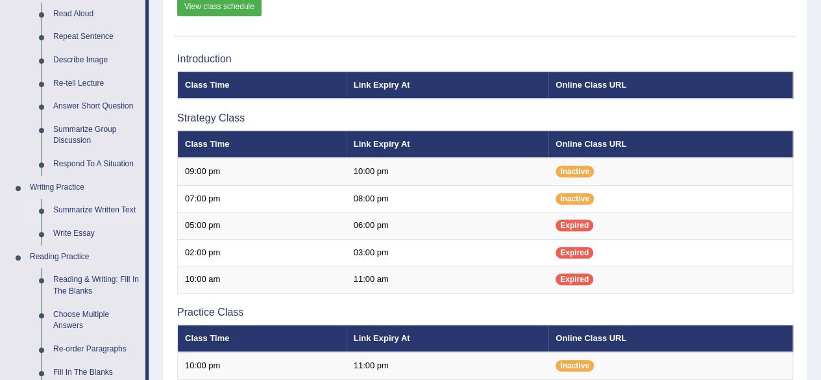
click at [93, 212] on link "Summarize Written Text" at bounding box center [96, 210] width 98 height 23
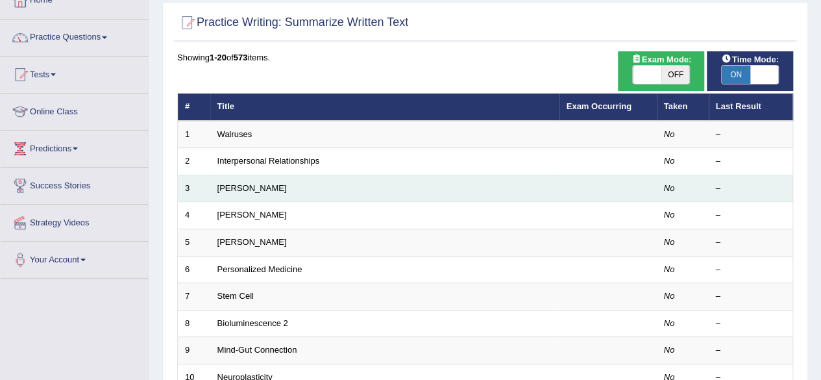
scroll to position [84, 0]
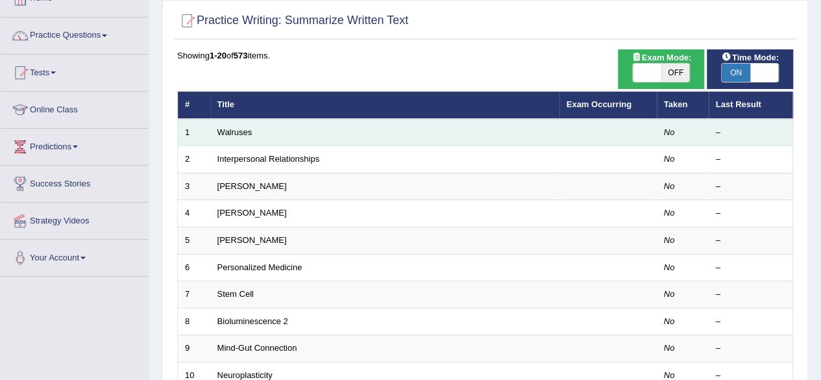
click at [252, 136] on td "Walruses" at bounding box center [384, 132] width 349 height 27
click at [241, 134] on link "Walruses" at bounding box center [234, 132] width 35 height 10
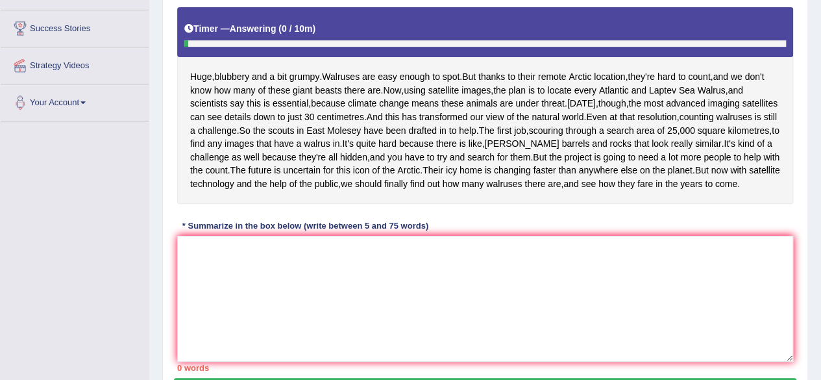
scroll to position [252, 0]
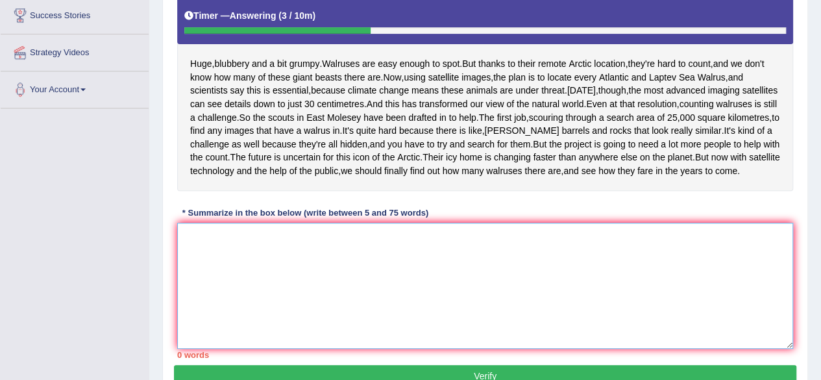
click at [349, 322] on textarea at bounding box center [485, 286] width 616 height 126
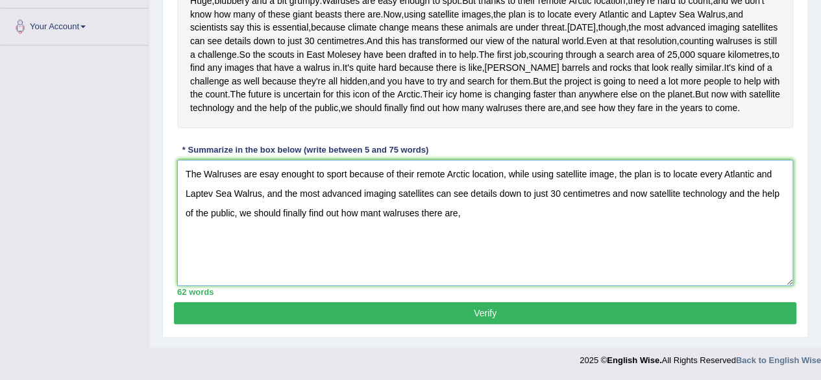
scroll to position [379, 0]
type textarea "The Walruses are esay enought to sport because of their remote Arctic location,…"
click at [516, 316] on button "Verify" at bounding box center [485, 313] width 622 height 22
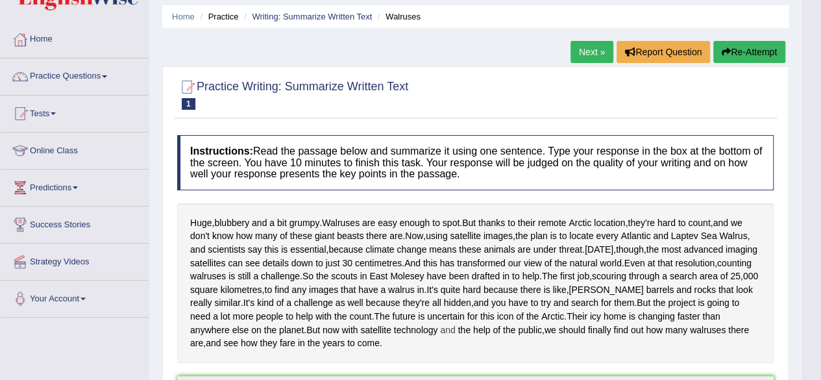
scroll to position [43, 0]
click at [750, 47] on button "Re-Attempt" at bounding box center [749, 52] width 72 height 22
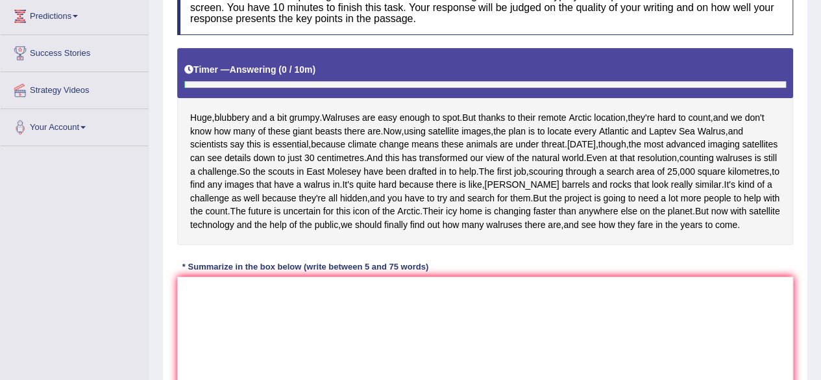
scroll to position [356, 0]
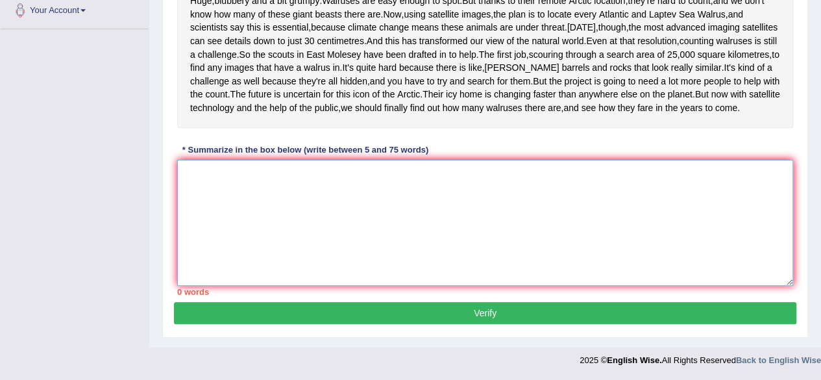
click at [467, 233] on textarea at bounding box center [485, 223] width 616 height 126
paste textarea "The Walruses are esay enought to sport because of their remote Arctic location,…"
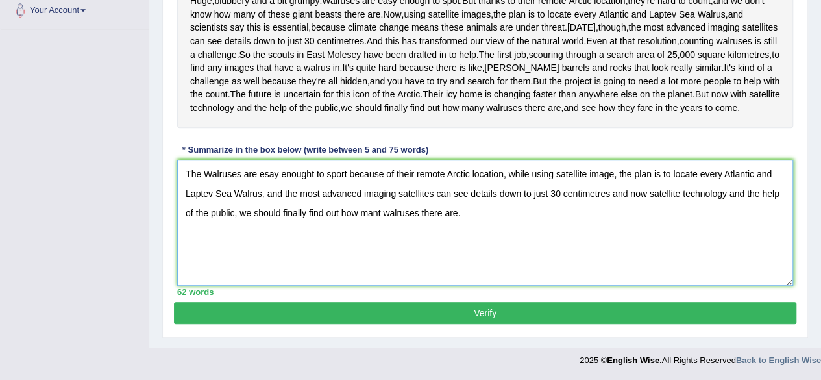
type textarea "The Walruses are esay enought to sport because of their remote Arctic location,…"
click at [496, 324] on button "Verify" at bounding box center [485, 313] width 622 height 22
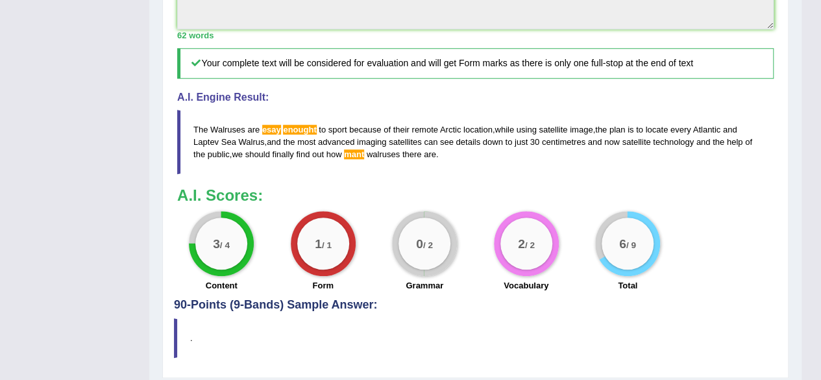
scroll to position [538, 0]
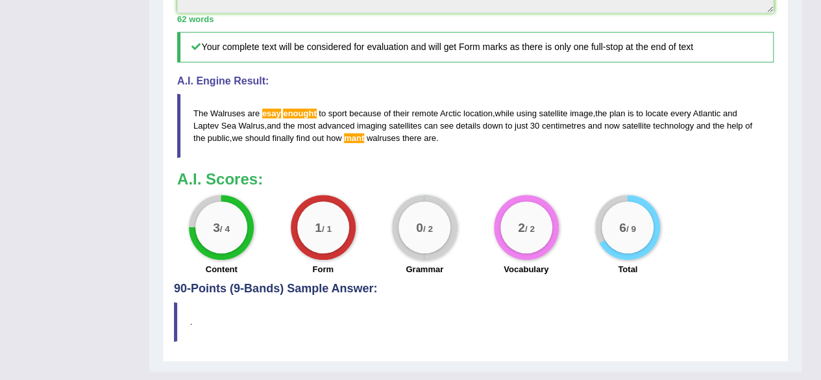
click at [274, 118] on span "esay" at bounding box center [271, 113] width 19 height 10
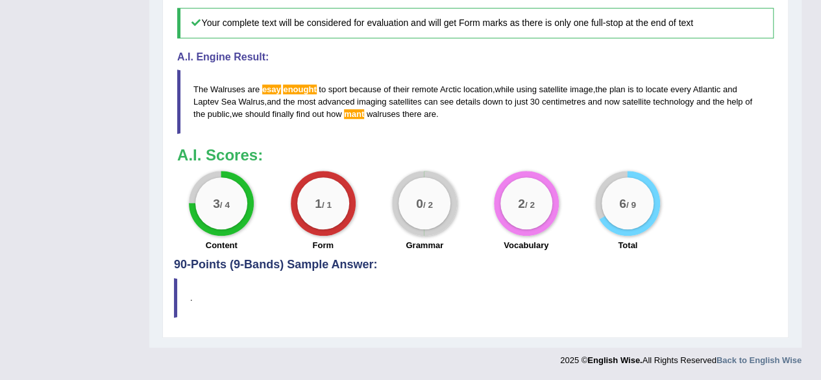
scroll to position [589, 0]
click at [314, 211] on div "1 / 1" at bounding box center [323, 203] width 52 height 52
click at [223, 209] on small "/ 4" at bounding box center [225, 204] width 10 height 10
click at [427, 209] on small "/ 2" at bounding box center [428, 204] width 10 height 10
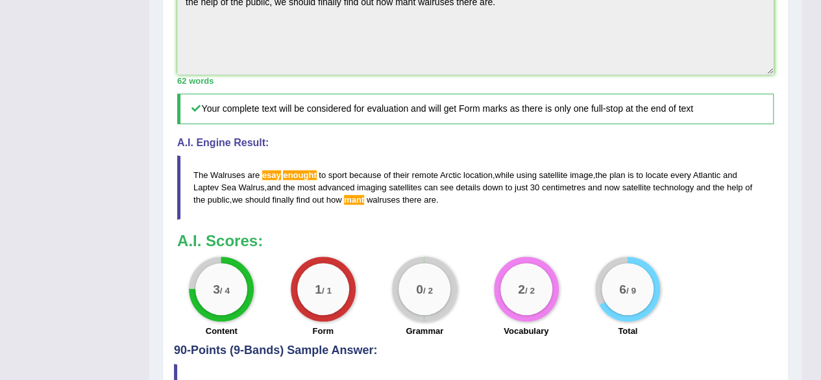
scroll to position [476, 0]
click at [269, 180] on span "esay" at bounding box center [271, 176] width 19 height 10
click at [296, 180] on span "enought" at bounding box center [299, 176] width 33 height 10
click at [358, 205] on span "mant" at bounding box center [354, 200] width 20 height 10
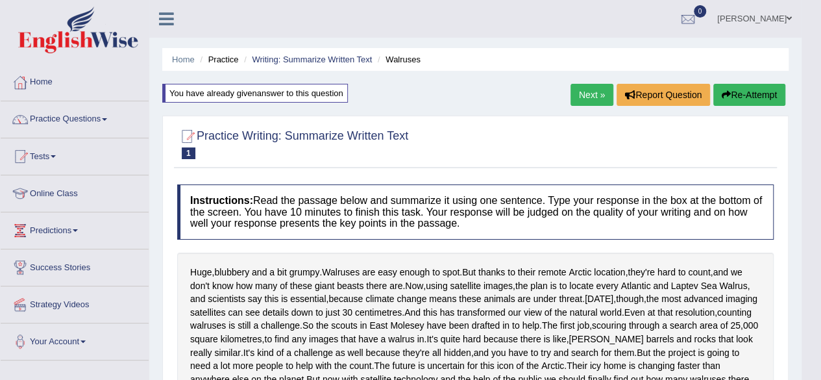
scroll to position [0, 0]
click at [593, 100] on link "Next »" at bounding box center [592, 95] width 43 height 22
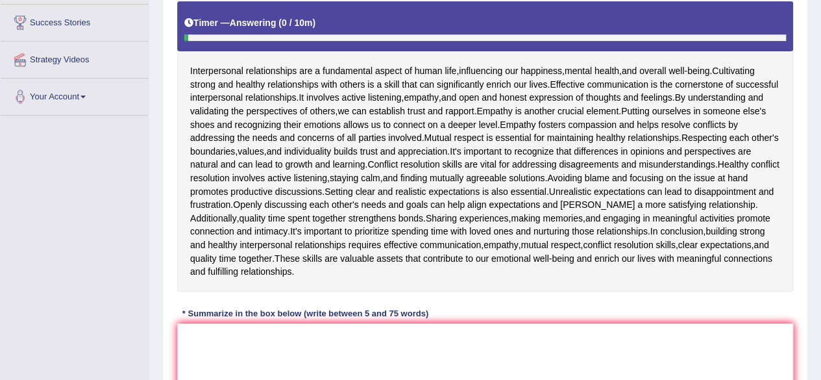
scroll to position [248, 0]
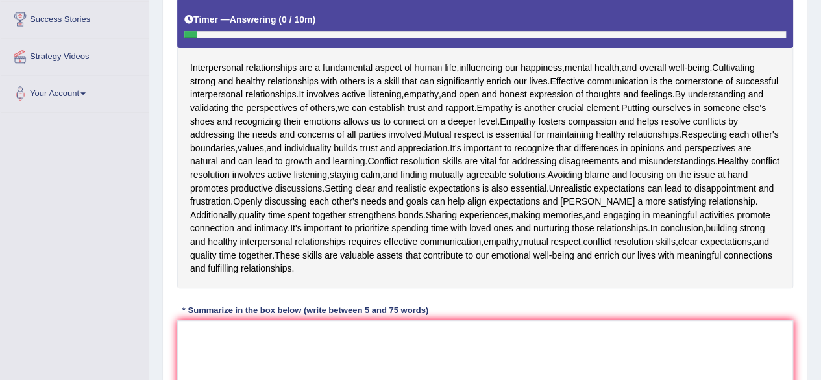
drag, startPoint x: 182, startPoint y: 64, endPoint x: 421, endPoint y: 72, distance: 239.6
click at [421, 72] on div "Interpersonal relationships are a fundamental aspect of human life , influencin…" at bounding box center [485, 143] width 616 height 290
click at [287, 332] on textarea at bounding box center [485, 383] width 616 height 126
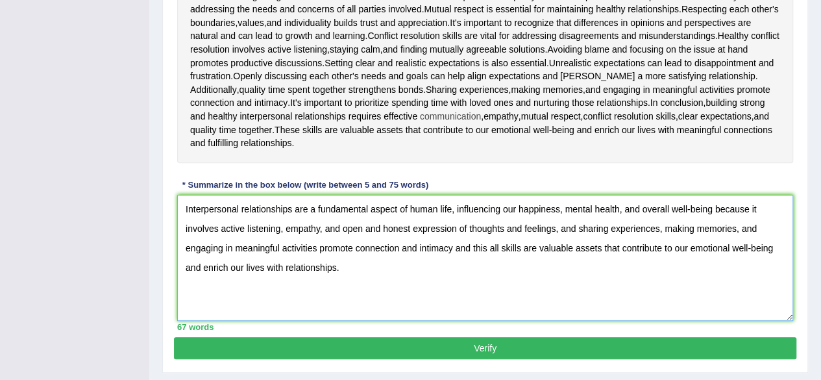
scroll to position [406, 0]
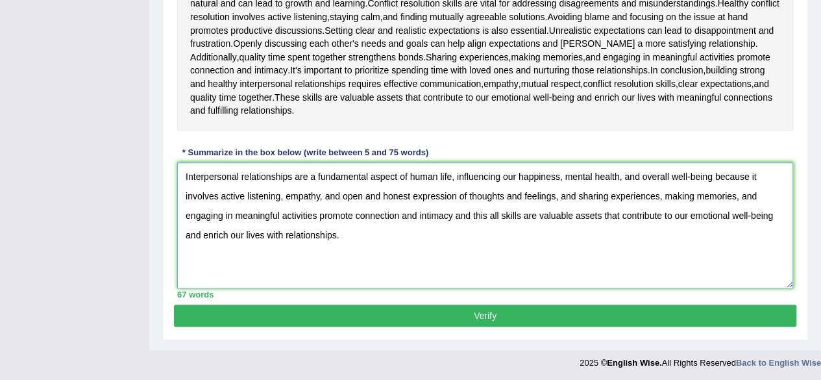
type textarea "Interpersonal relationships are a fundamental aspect of human life, influencing…"
click at [486, 317] on button "Verify" at bounding box center [485, 315] width 622 height 22
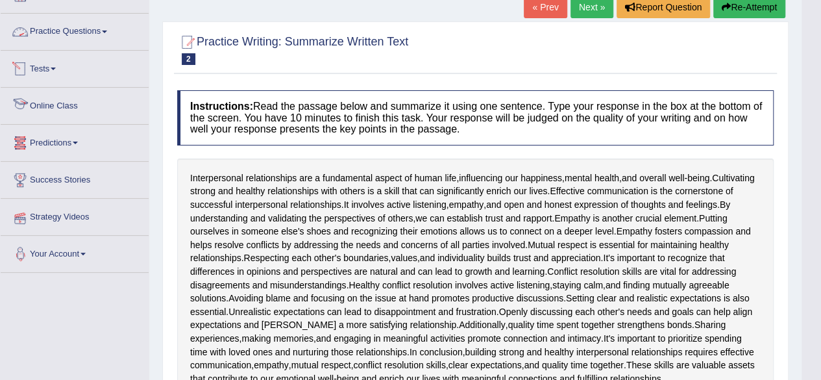
scroll to position [96, 0]
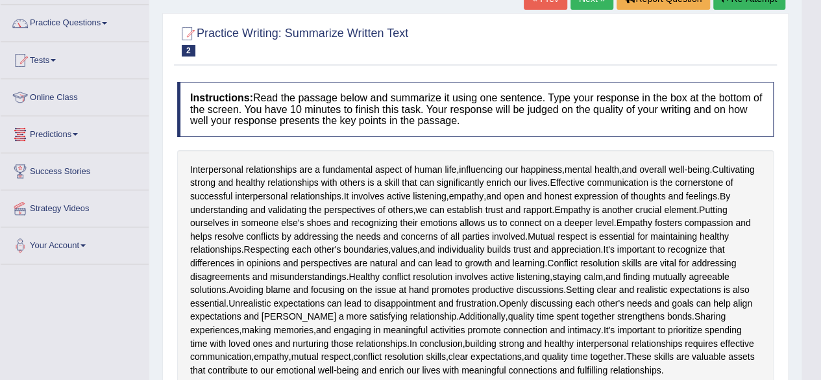
click at [78, 134] on span at bounding box center [75, 134] width 5 height 3
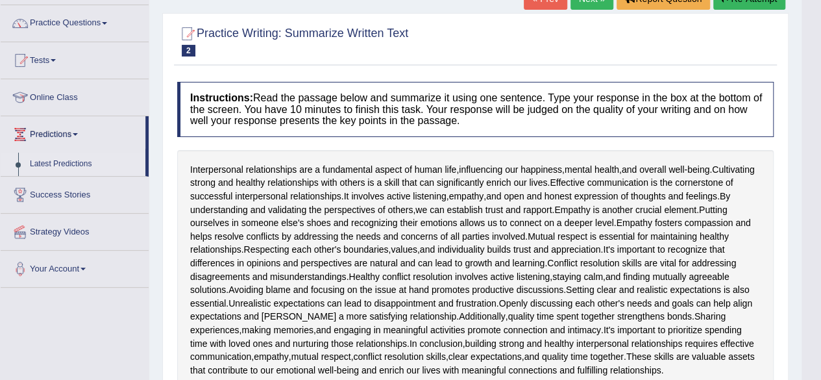
click at [66, 159] on link "Latest Predictions" at bounding box center [84, 164] width 121 height 23
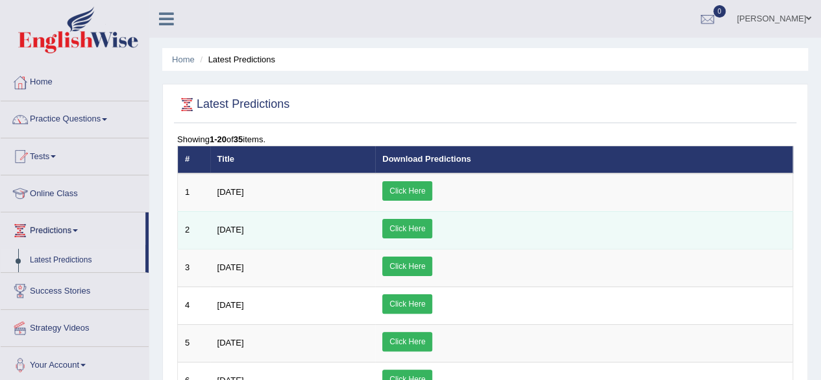
scroll to position [69, 0]
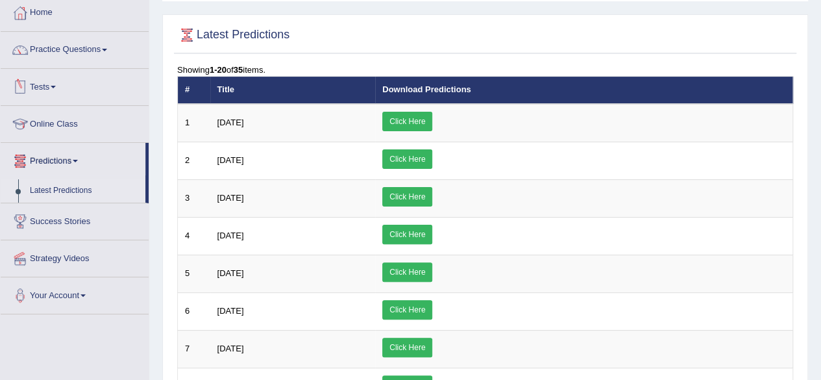
click at [56, 80] on link "Tests" at bounding box center [75, 85] width 148 height 32
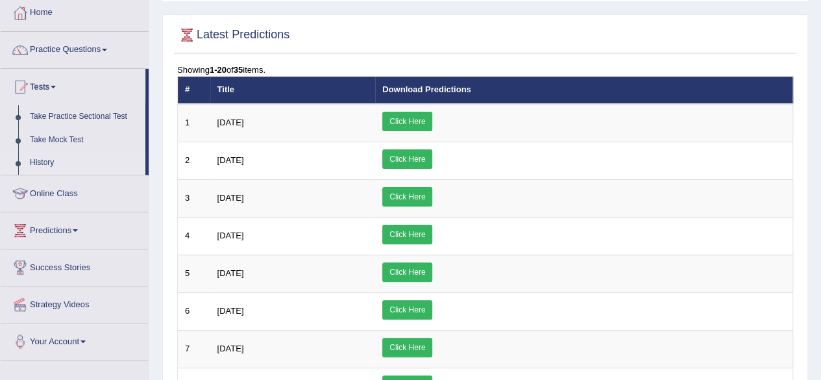
click at [52, 156] on link "History" at bounding box center [84, 162] width 121 height 23
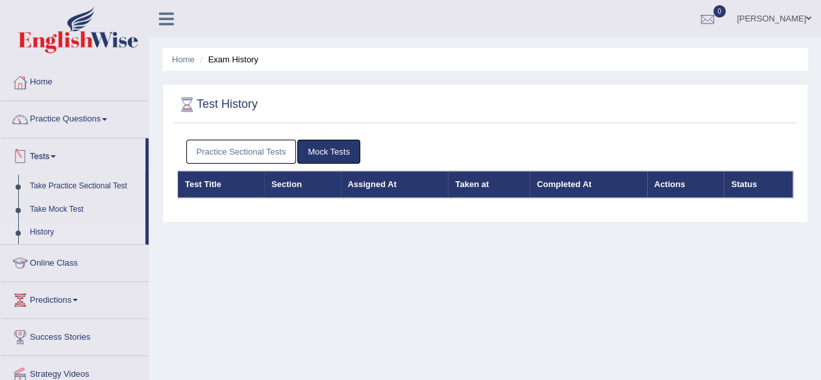
click at [51, 155] on link "Tests" at bounding box center [73, 154] width 145 height 32
